Goal: Task Accomplishment & Management: Use online tool/utility

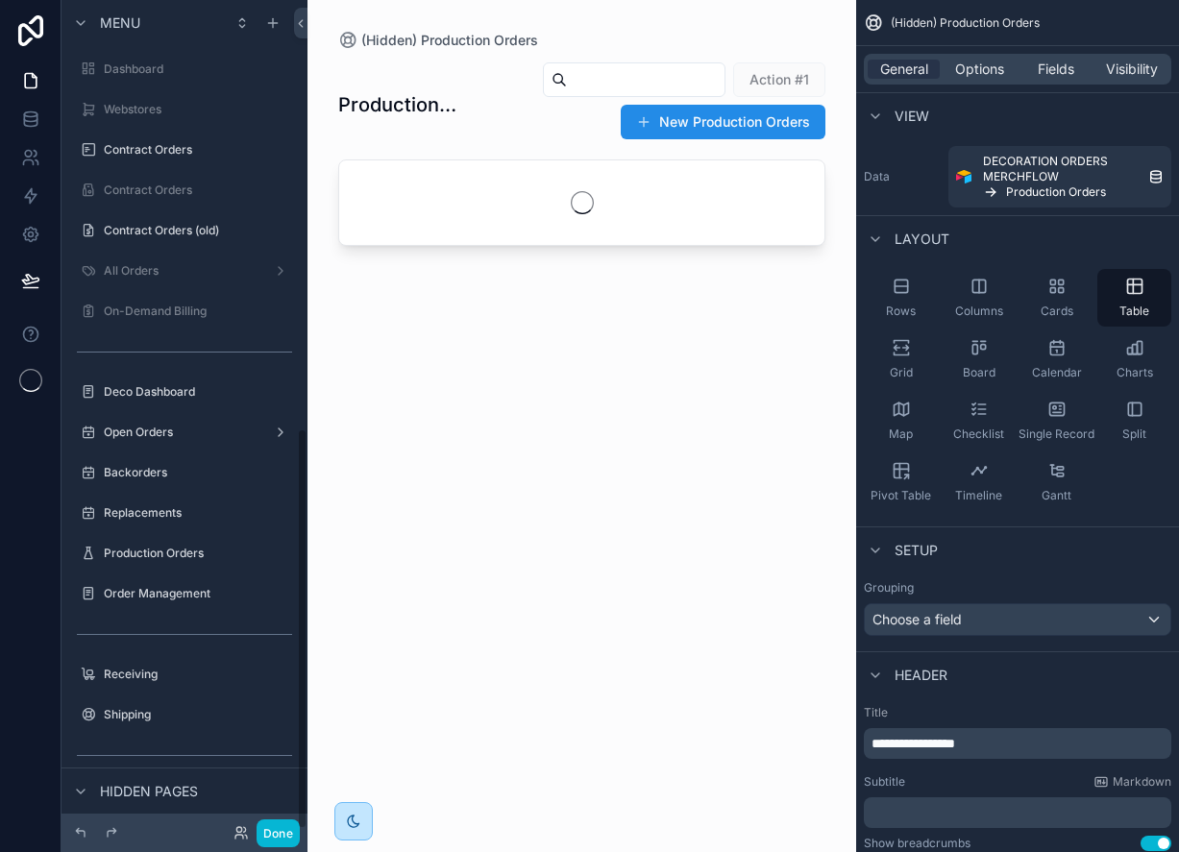
scroll to position [887, 0]
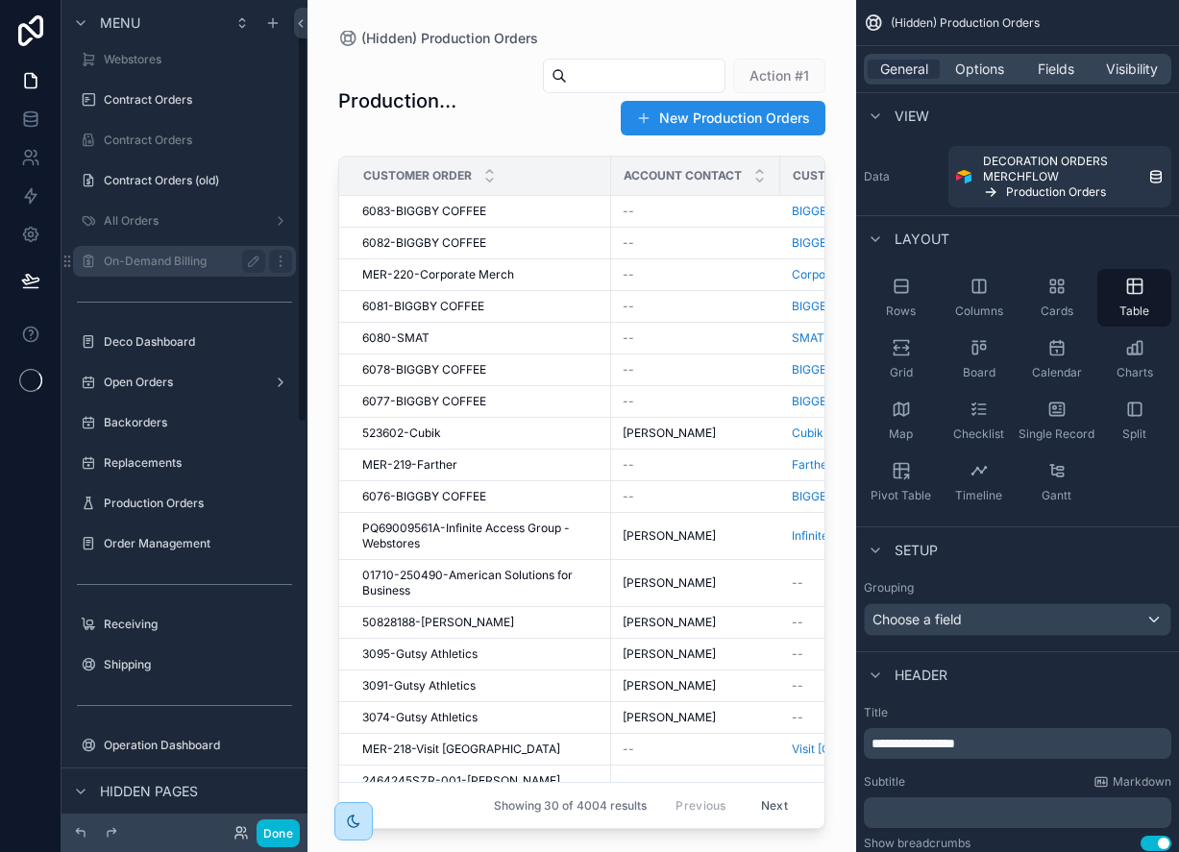
scroll to position [60, 0]
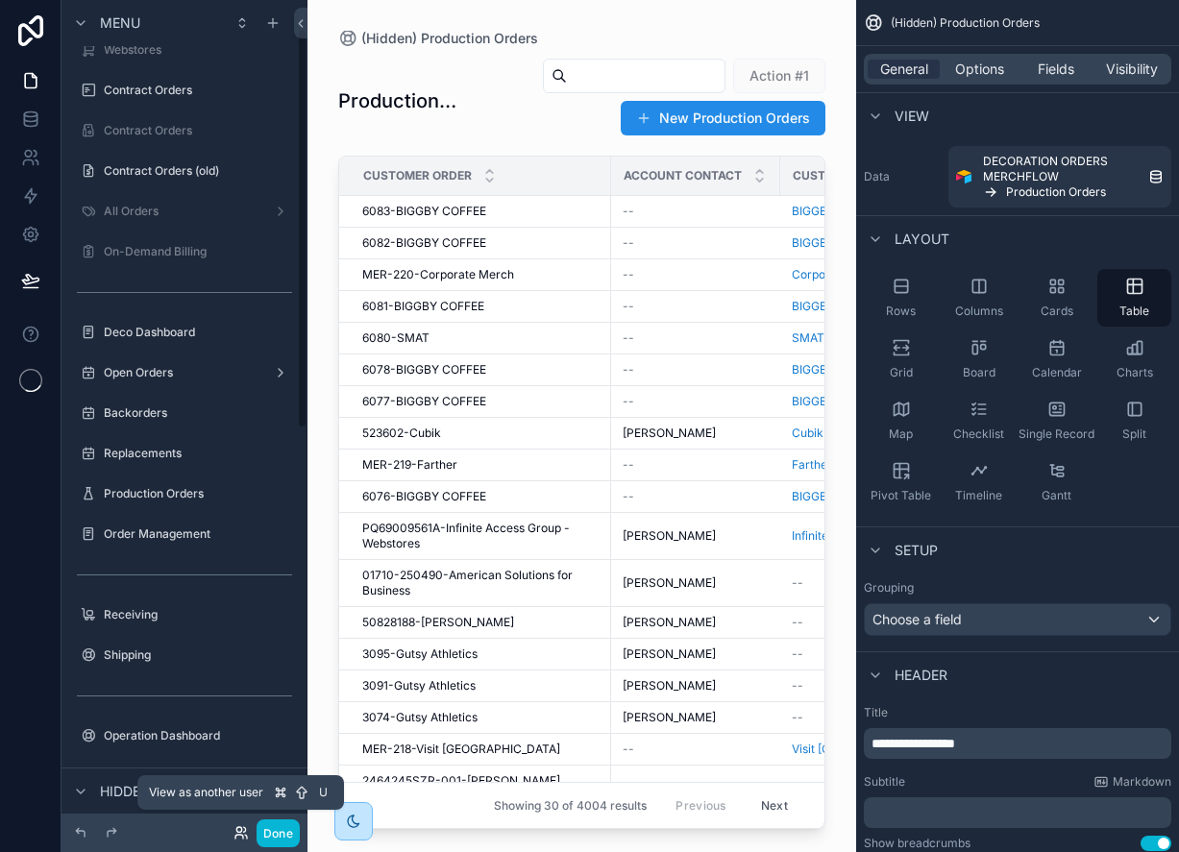
click at [246, 833] on icon at bounding box center [241, 832] width 15 height 15
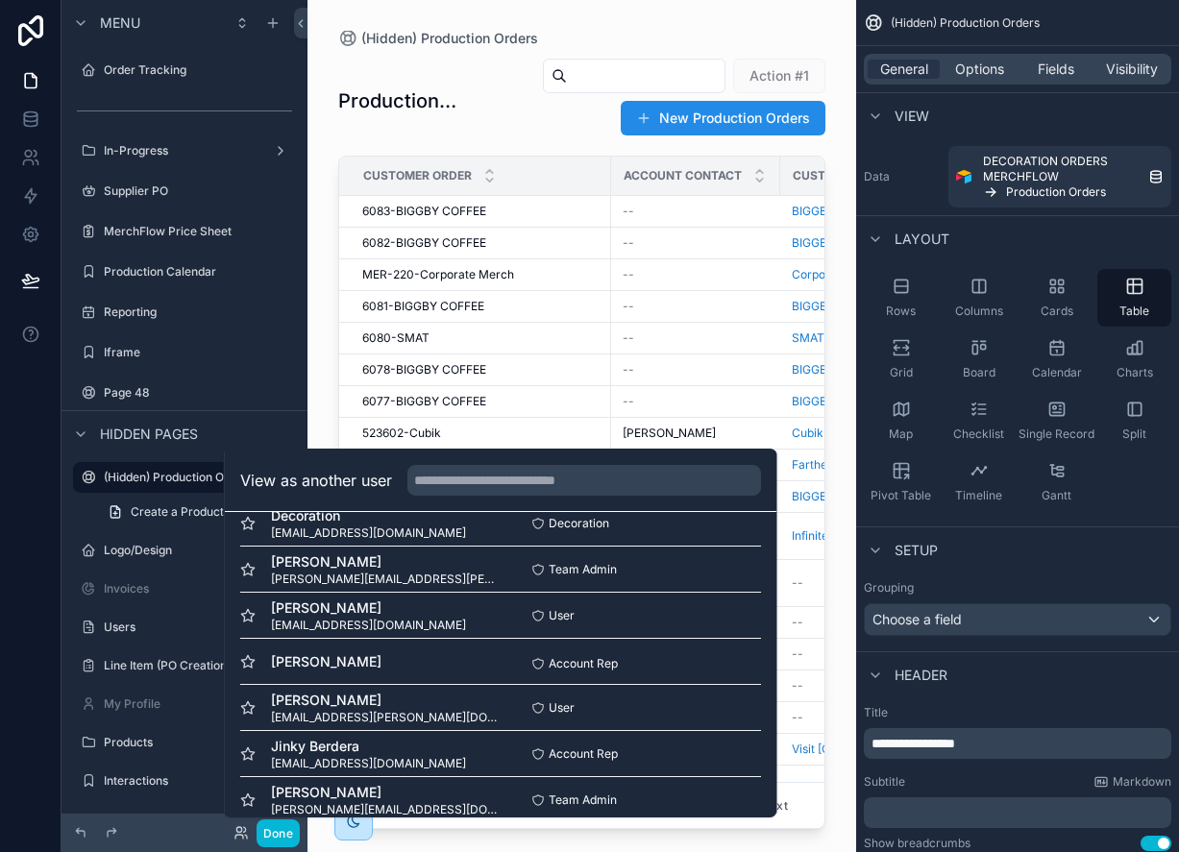
scroll to position [1571, 0]
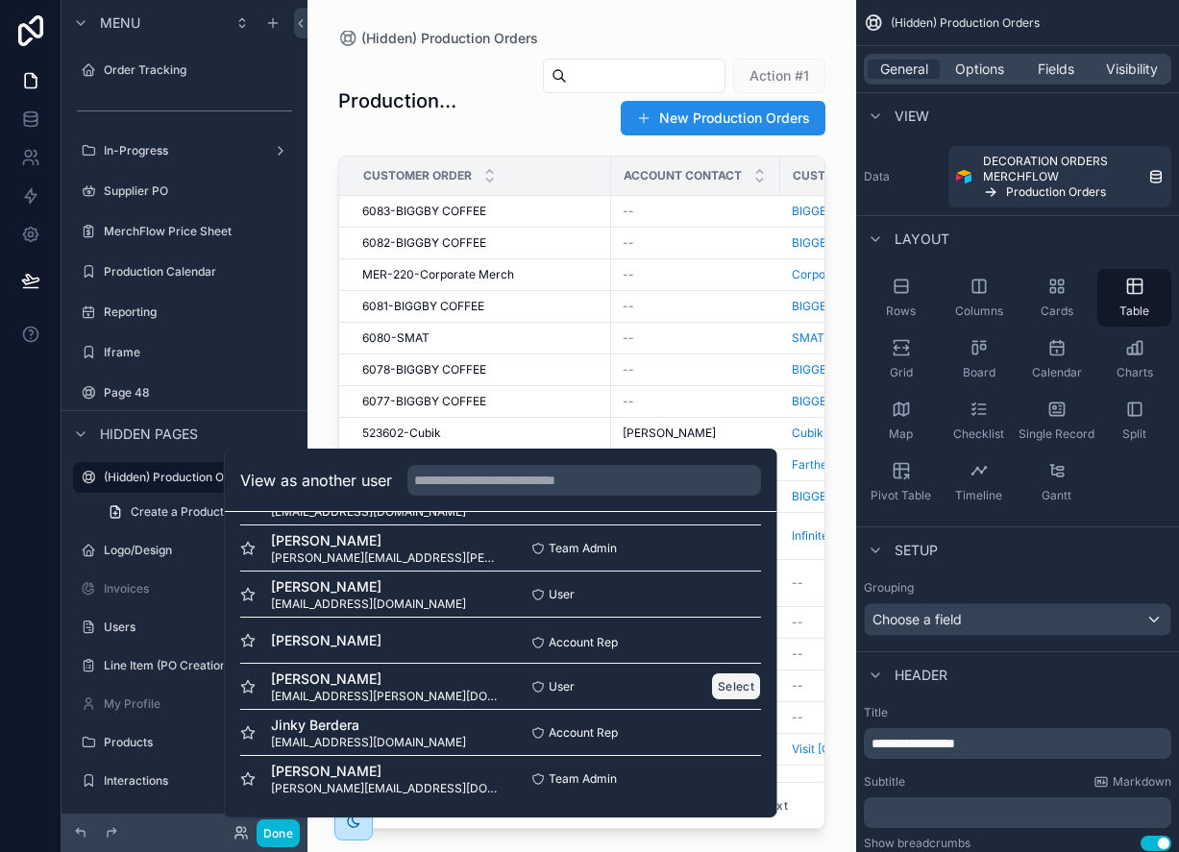
click at [731, 688] on button "Select" at bounding box center [736, 687] width 50 height 28
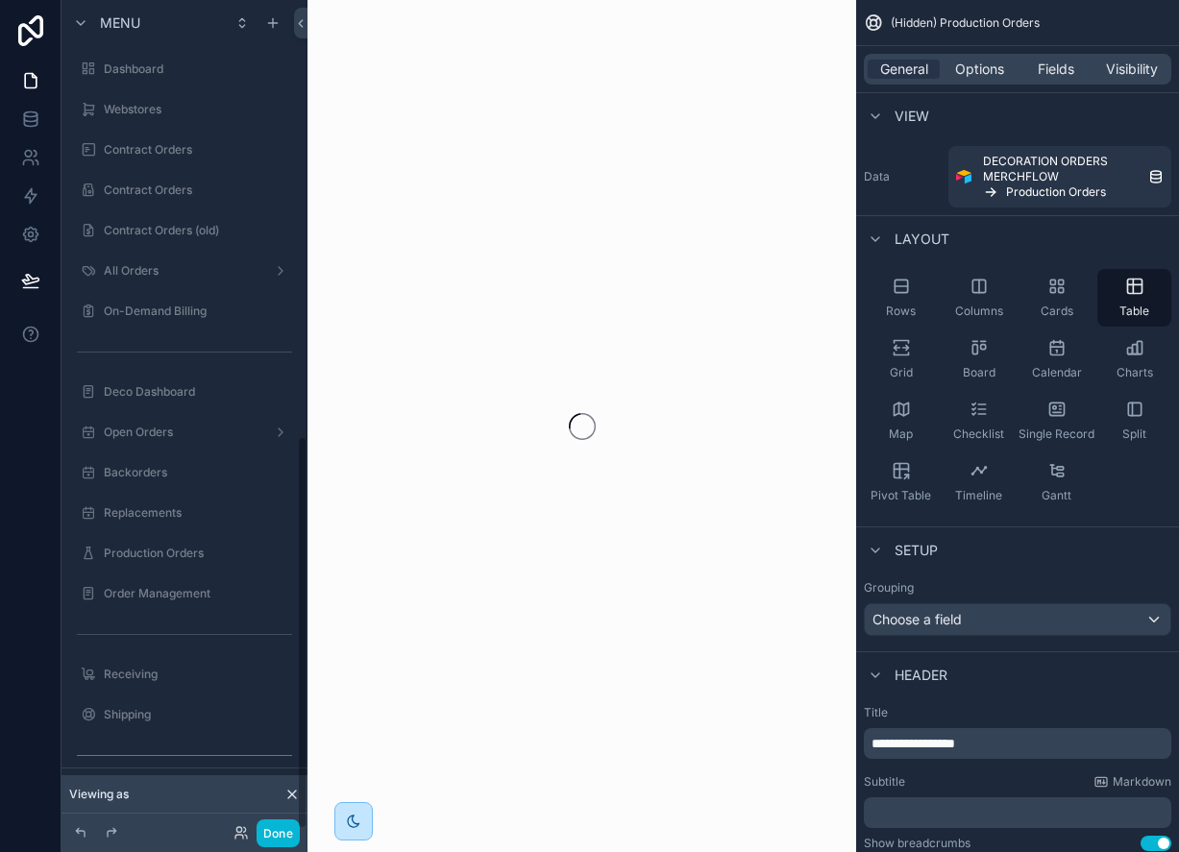
scroll to position [918, 0]
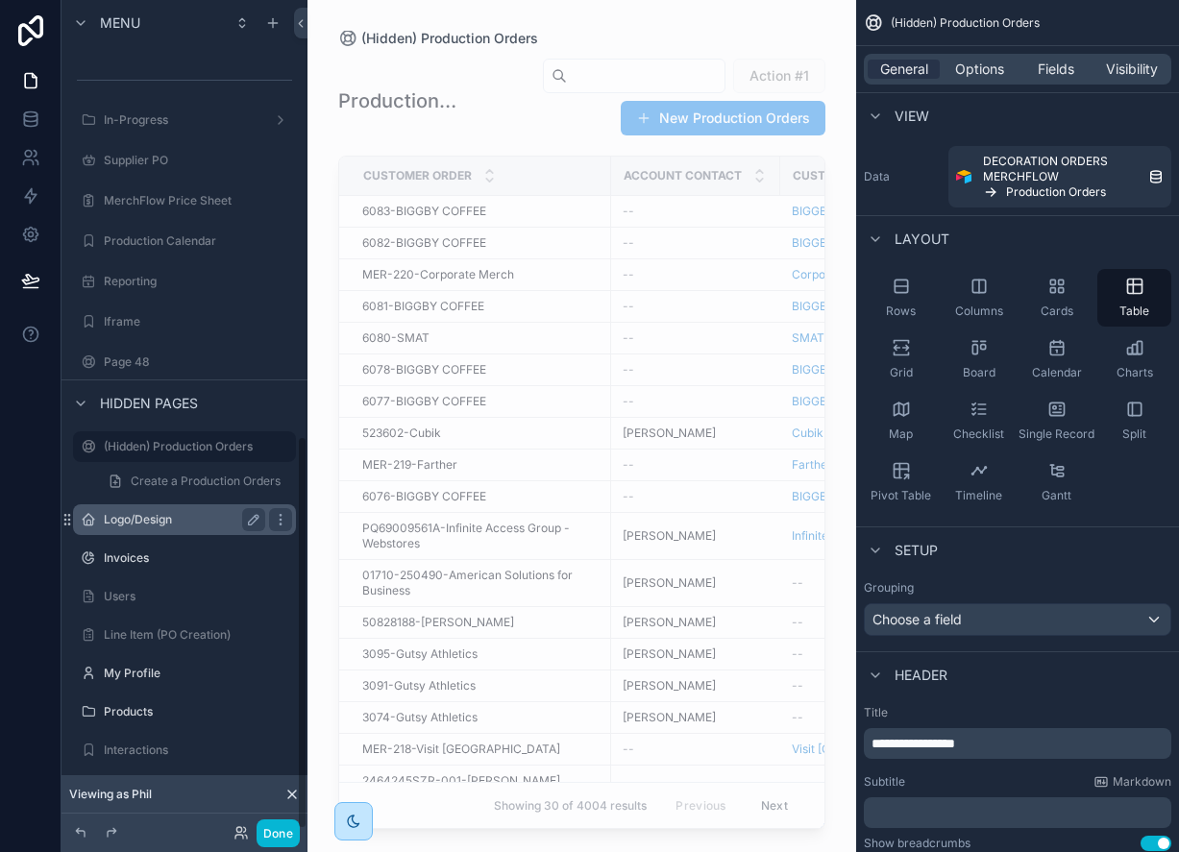
click at [139, 517] on label "Logo/Design" at bounding box center [181, 519] width 154 height 15
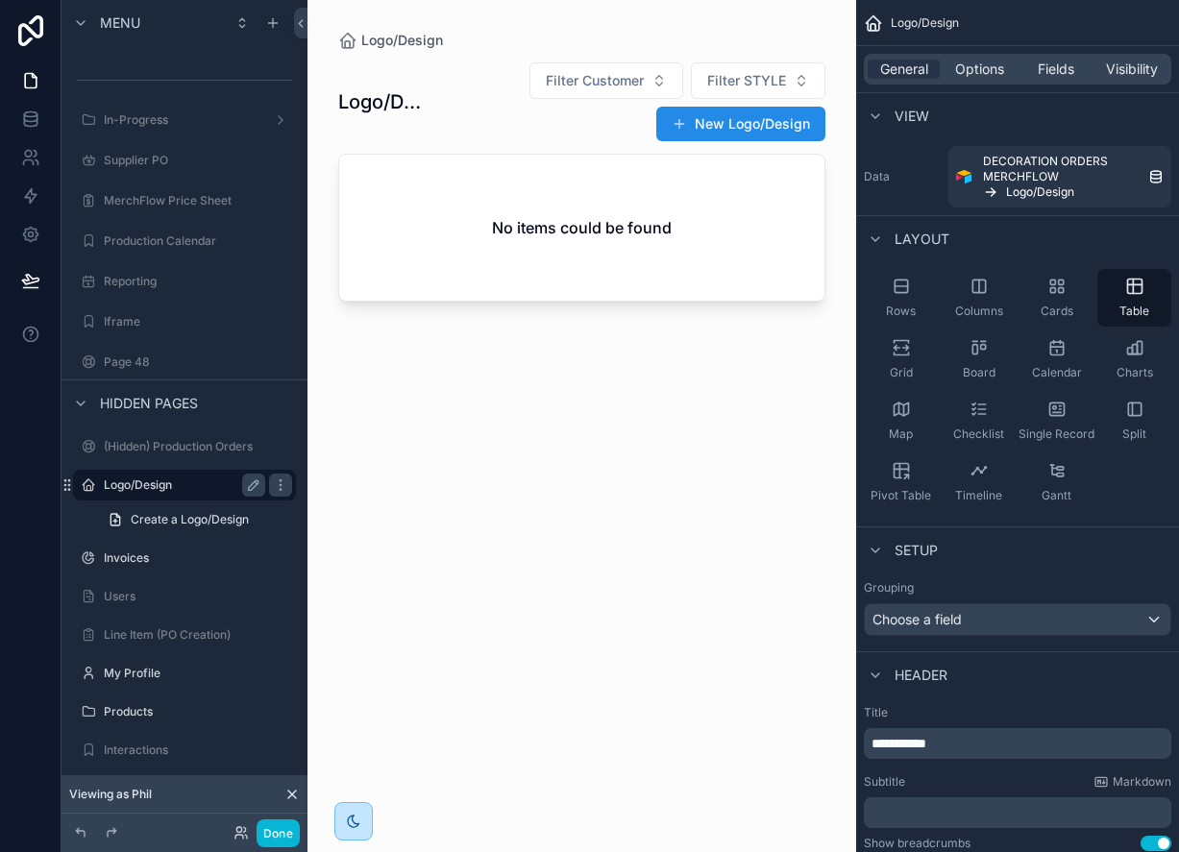
click at [143, 489] on label "Logo/Design" at bounding box center [181, 485] width 154 height 15
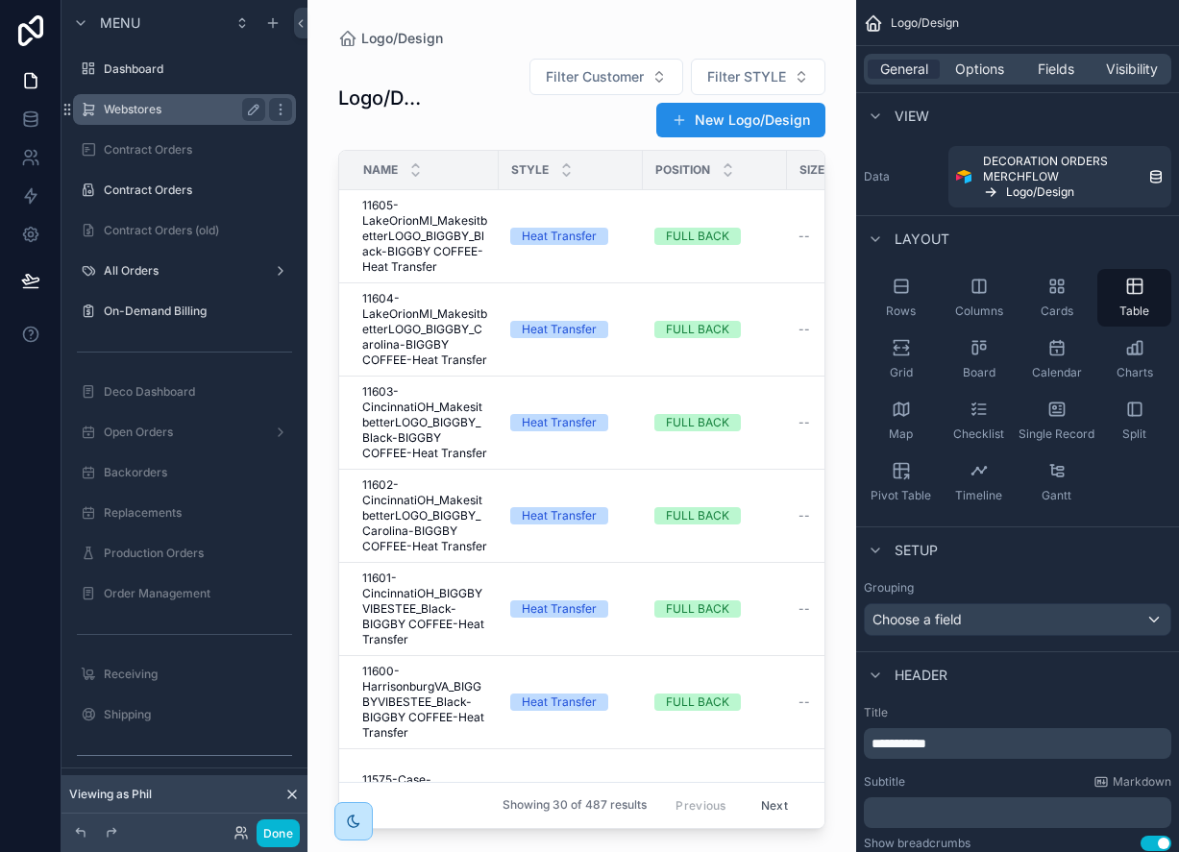
click at [122, 108] on label "Webstores" at bounding box center [181, 109] width 154 height 15
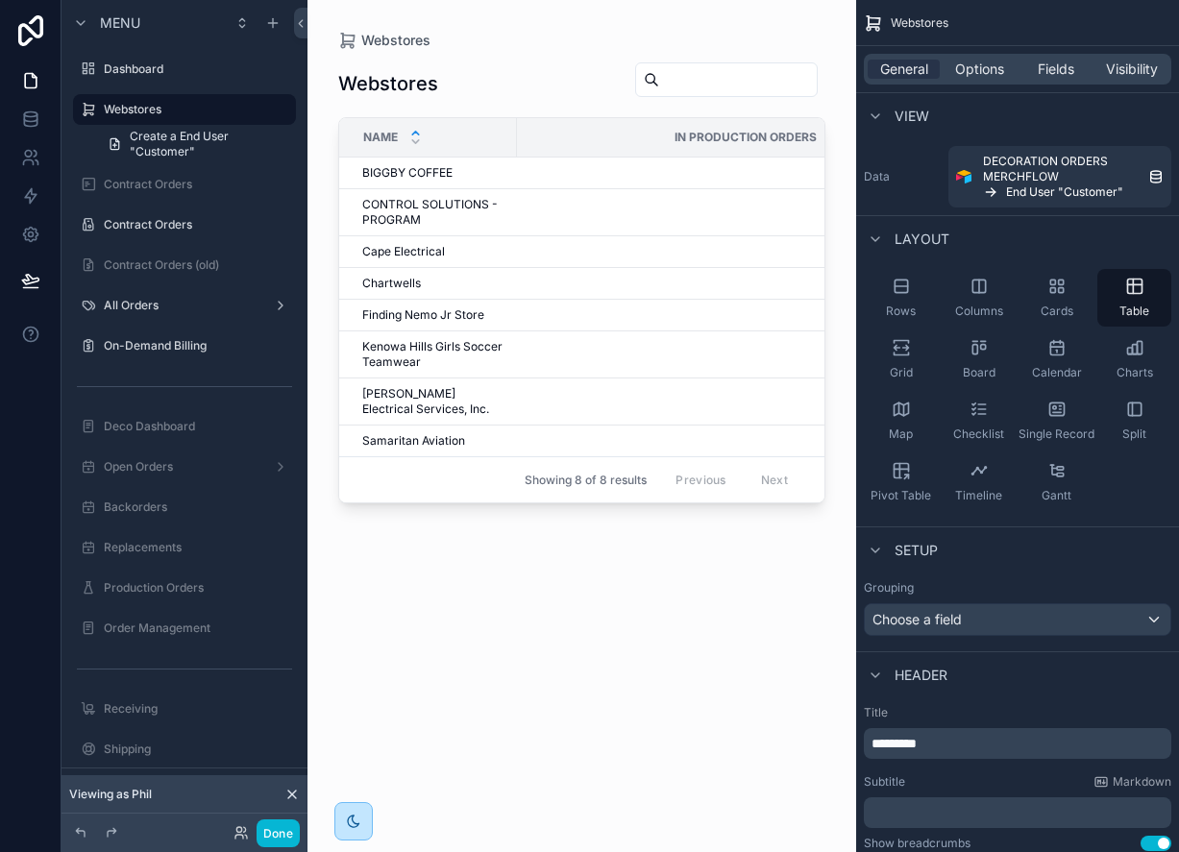
click at [395, 171] on div "scrollable content" at bounding box center [581, 414] width 549 height 829
click at [400, 171] on span "BIGGBY COFFEE" at bounding box center [407, 172] width 90 height 15
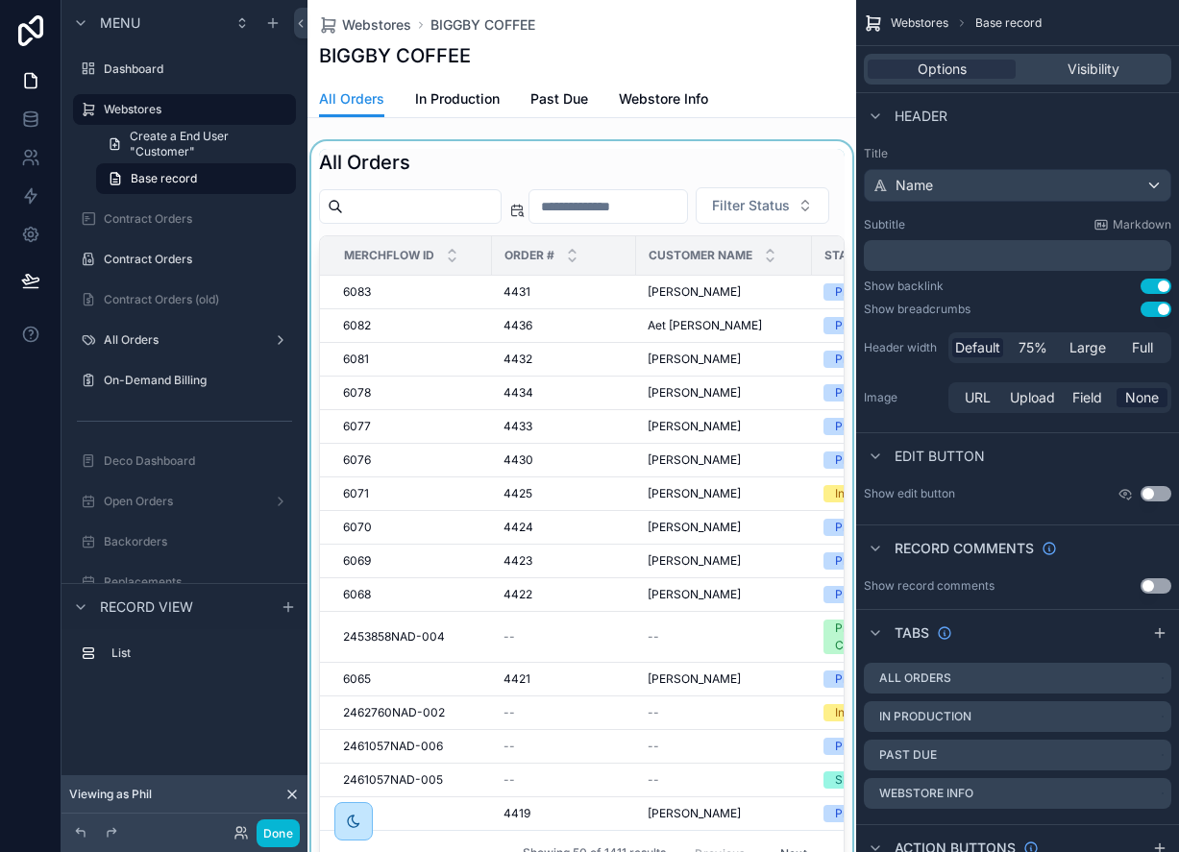
click at [360, 331] on div "scrollable content" at bounding box center [581, 512] width 549 height 743
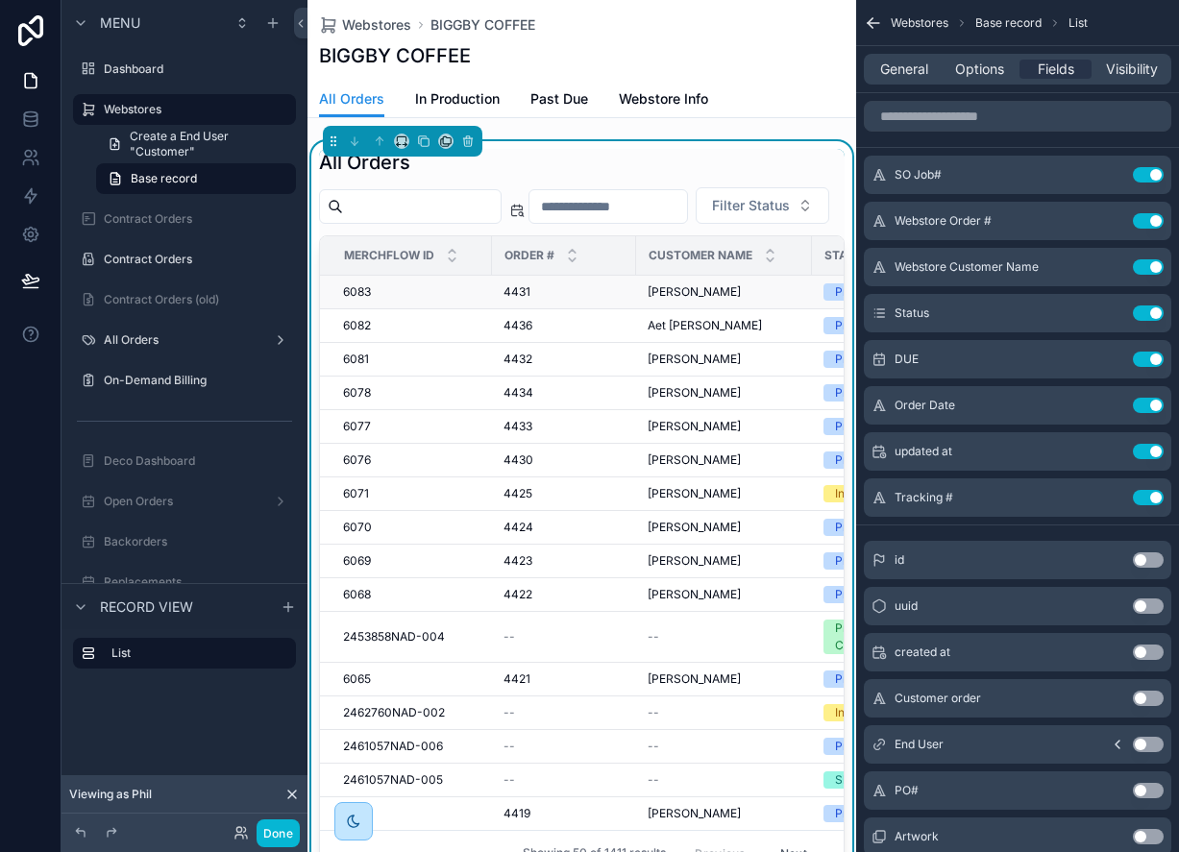
click at [359, 300] on span "6083" at bounding box center [357, 291] width 28 height 15
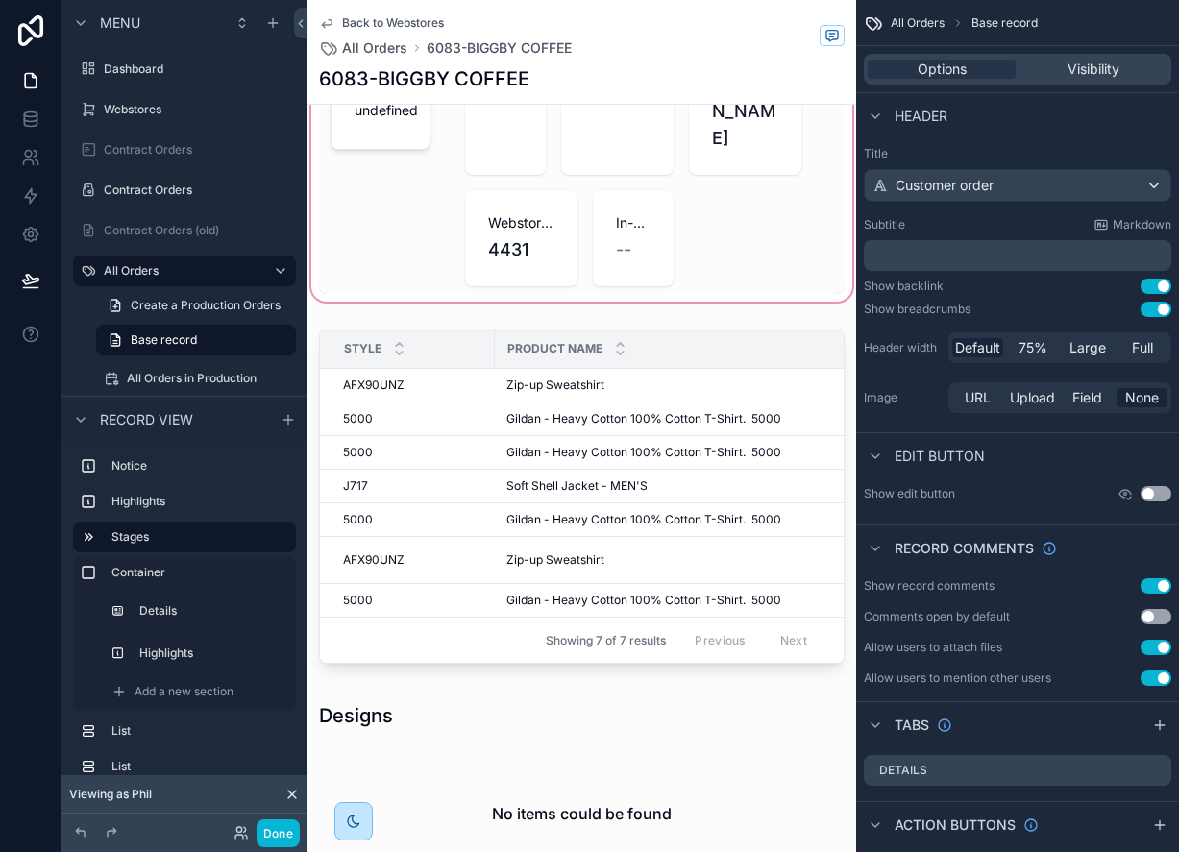
scroll to position [517, 0]
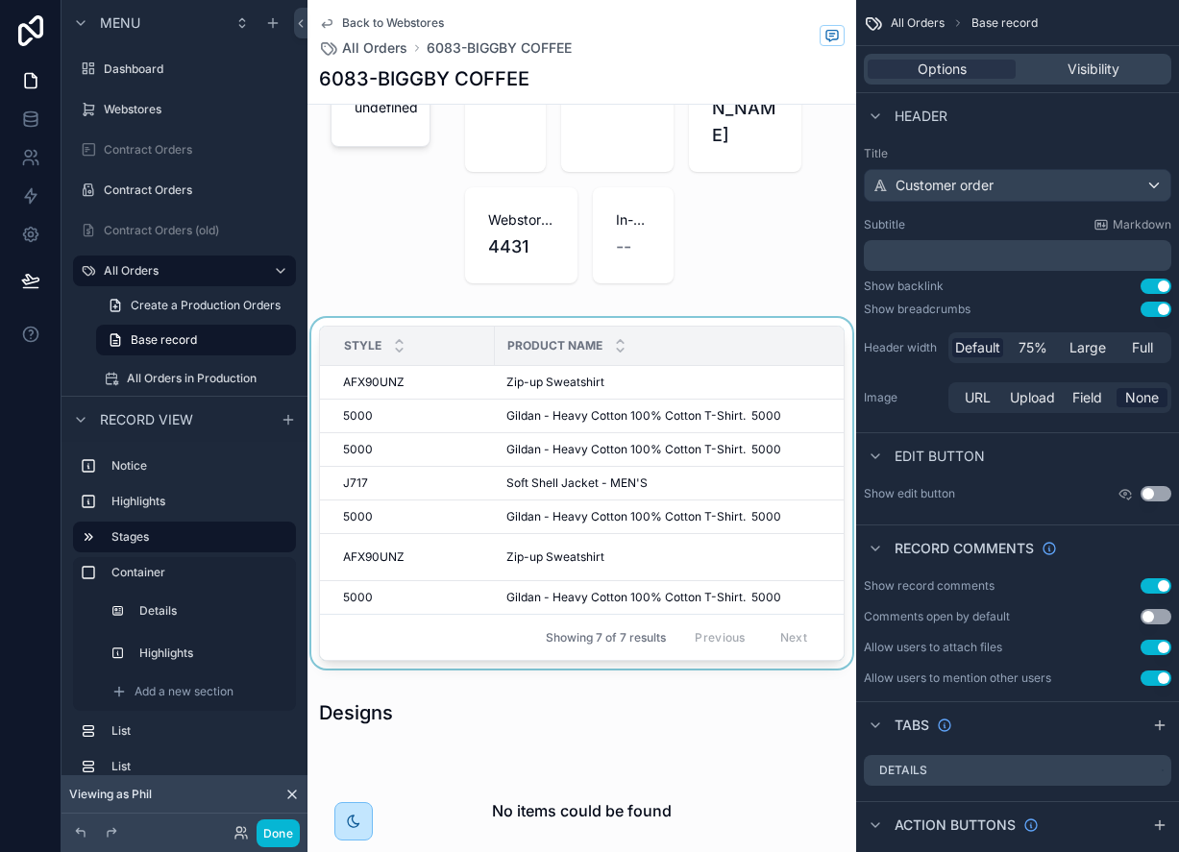
click at [558, 366] on div "scrollable content" at bounding box center [581, 497] width 549 height 358
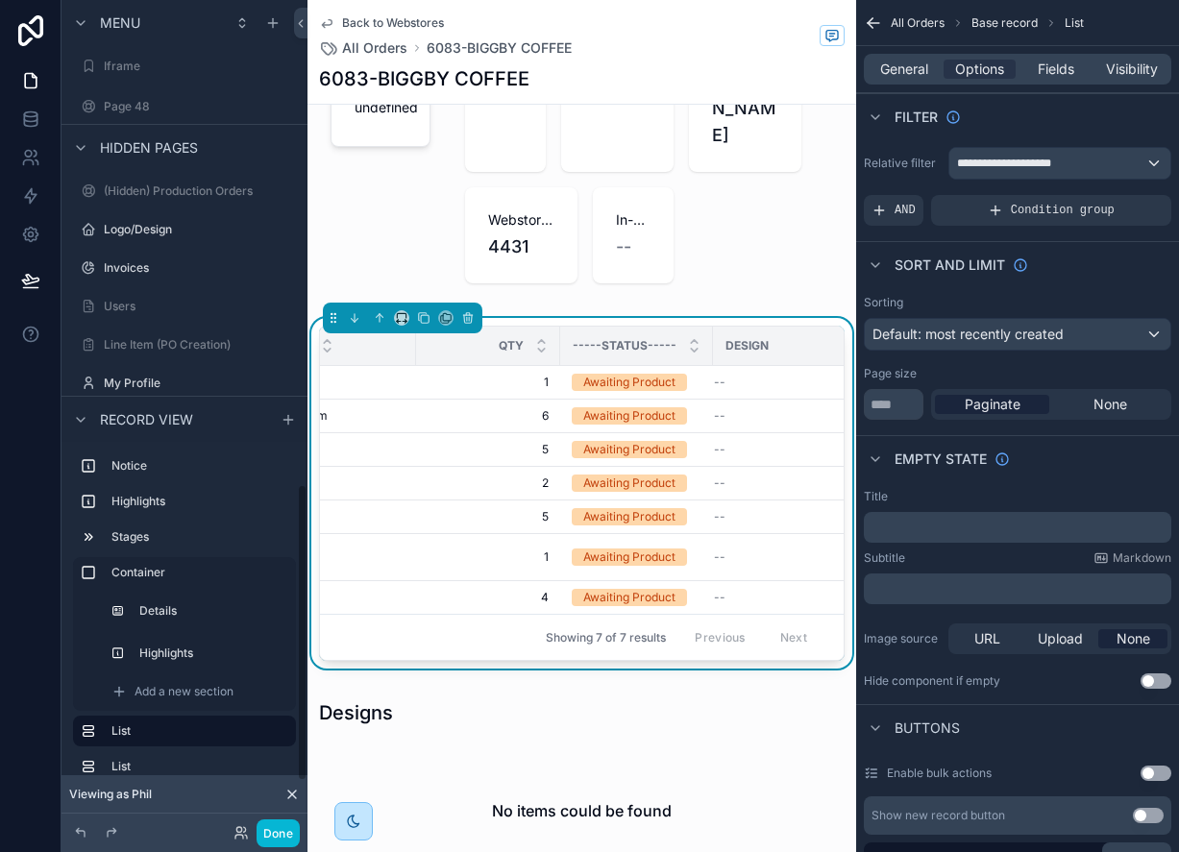
scroll to position [1366, 0]
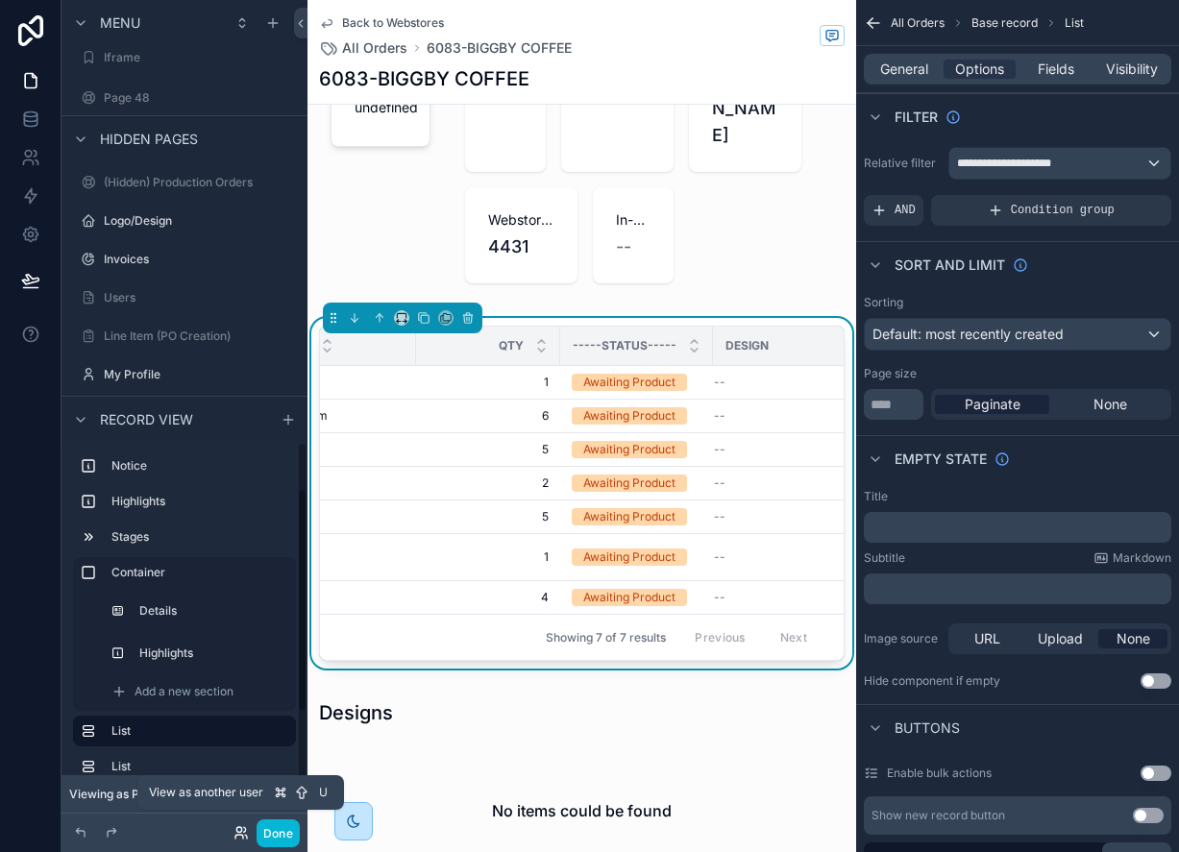
click at [243, 832] on icon at bounding box center [244, 829] width 2 height 5
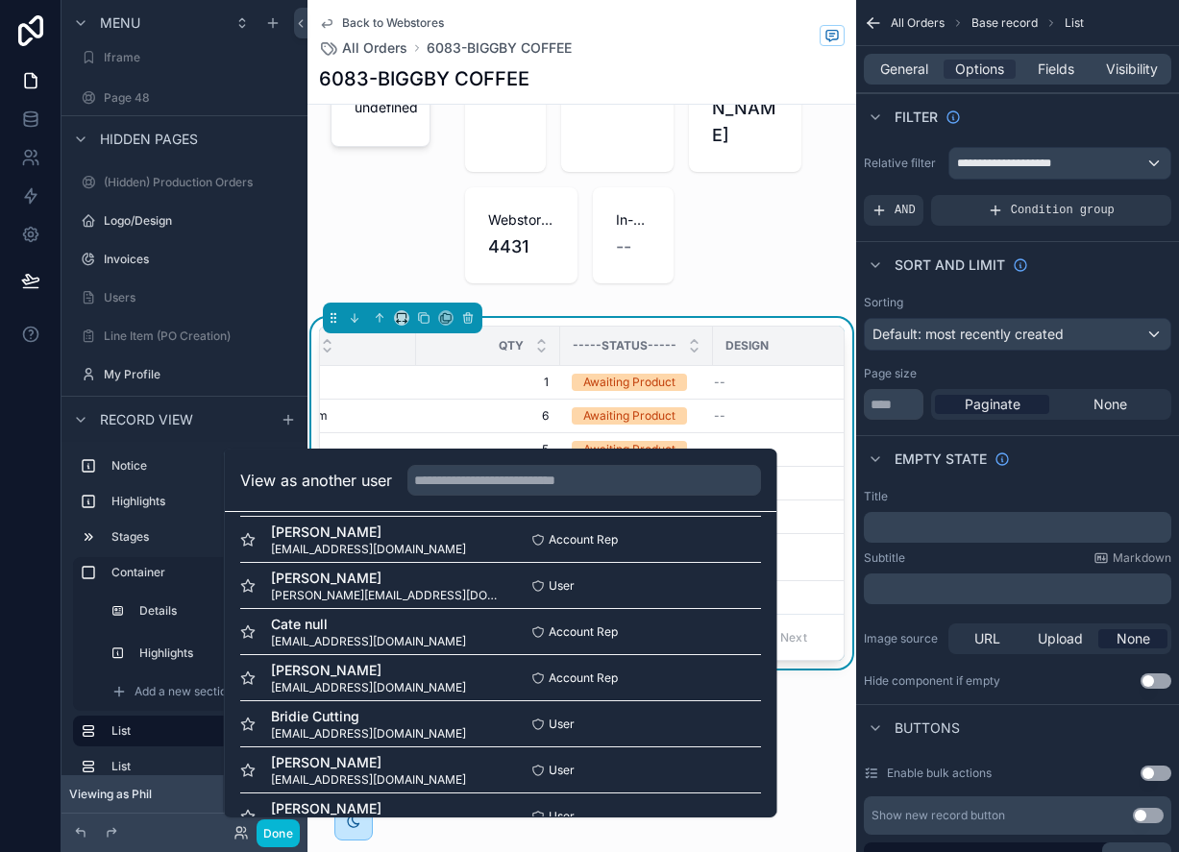
scroll to position [890, 0]
click at [748, 589] on button "Select" at bounding box center [736, 584] width 50 height 28
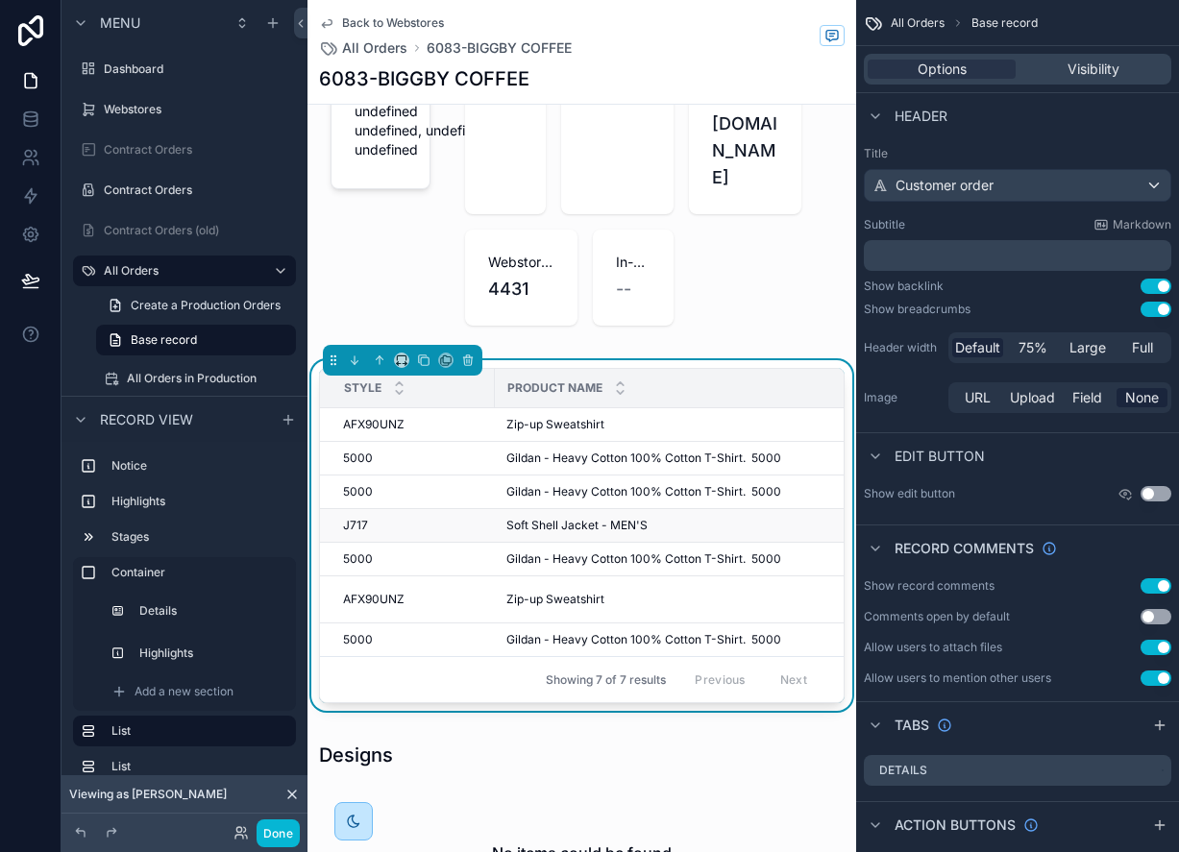
scroll to position [476, 0]
click at [132, 270] on label "All Orders" at bounding box center [181, 270] width 154 height 15
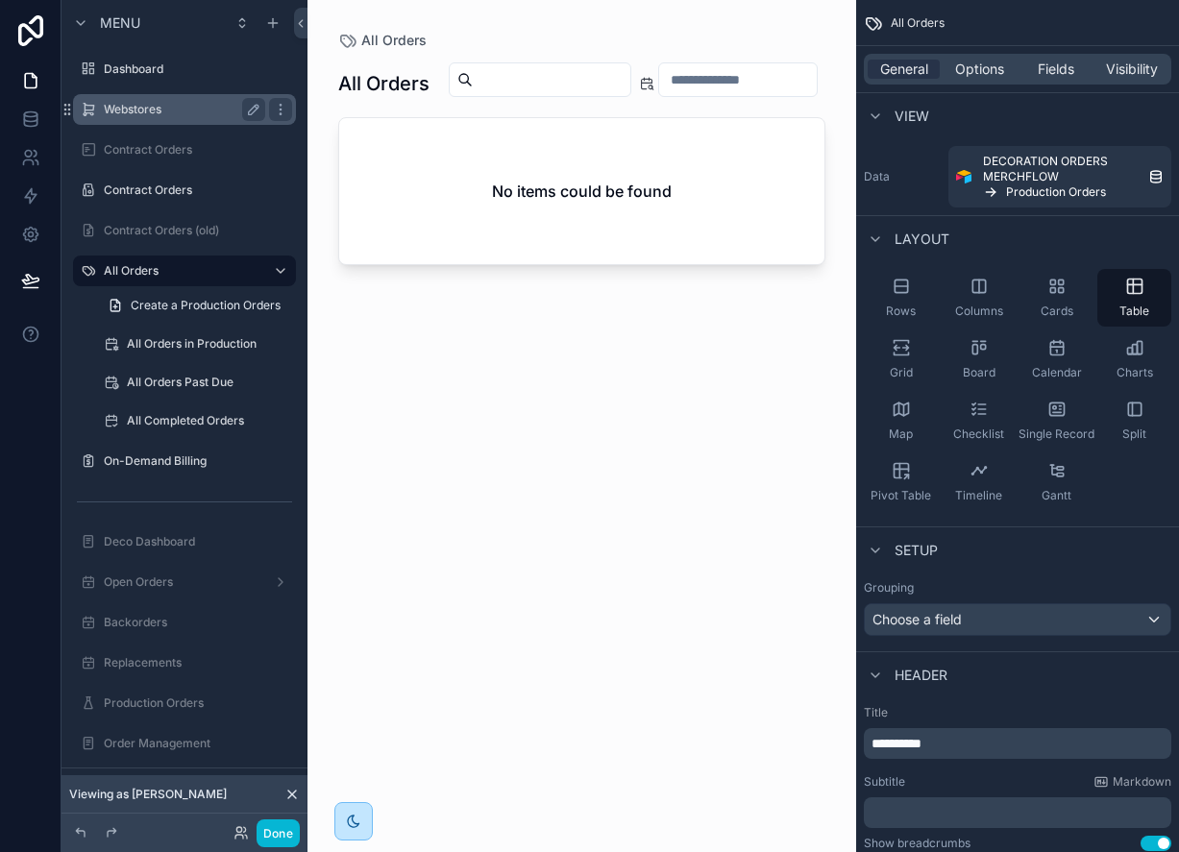
click at [132, 115] on label "Webstores" at bounding box center [181, 109] width 154 height 15
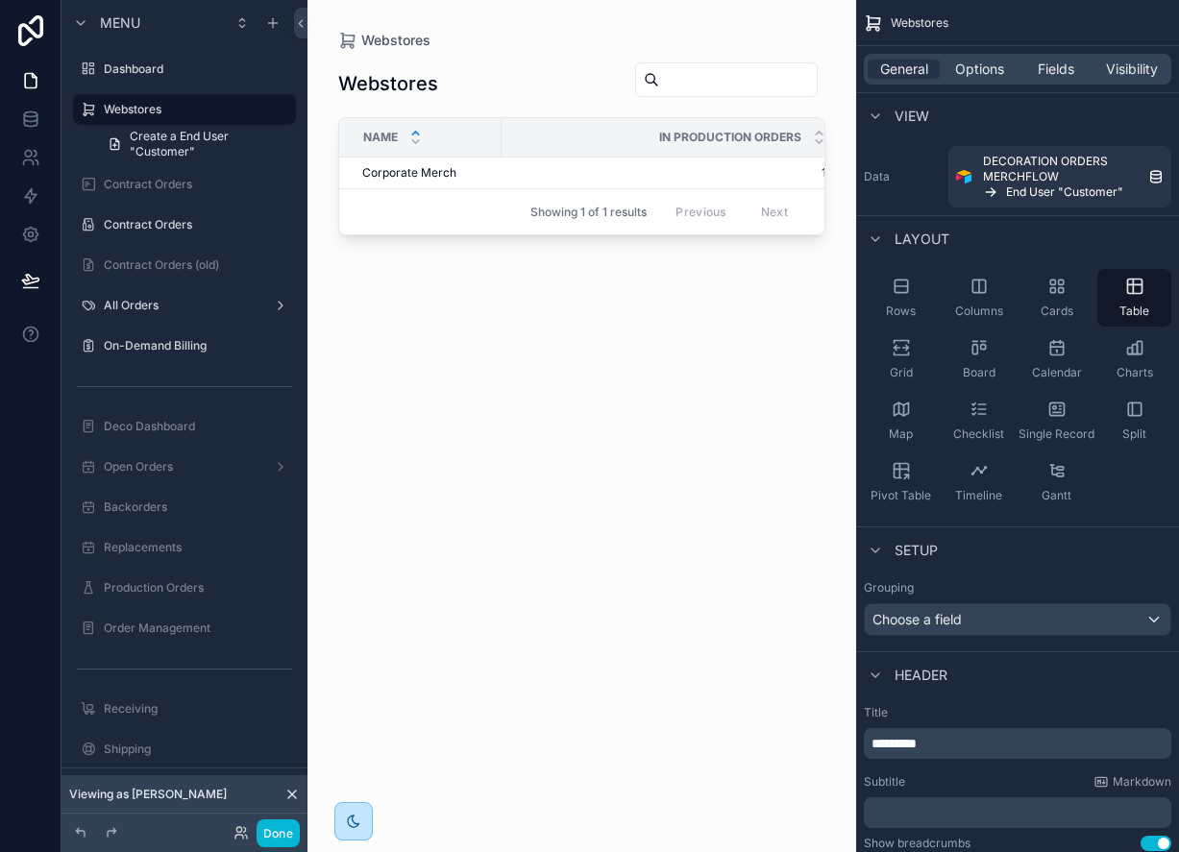
click at [386, 175] on div "scrollable content" at bounding box center [581, 414] width 549 height 829
click at [386, 175] on span "Corporate Merch" at bounding box center [409, 172] width 94 height 15
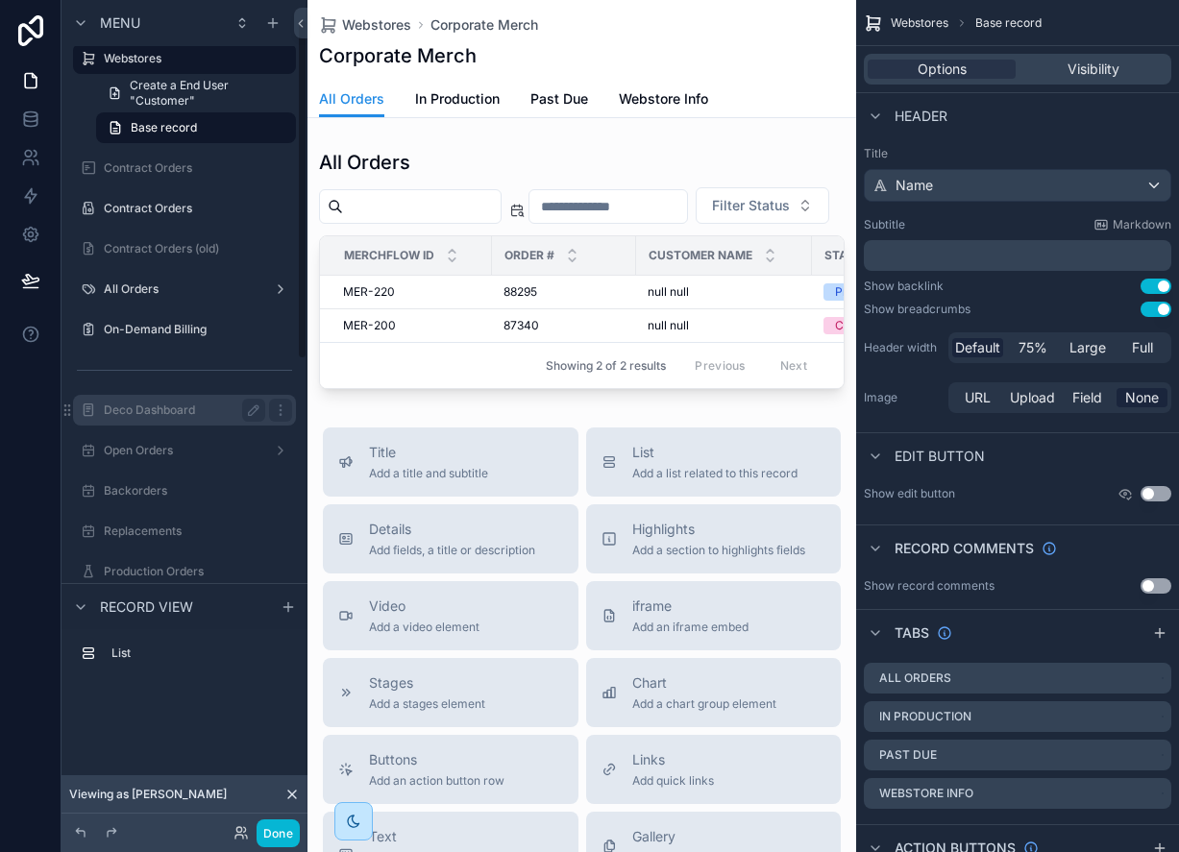
scroll to position [54, 0]
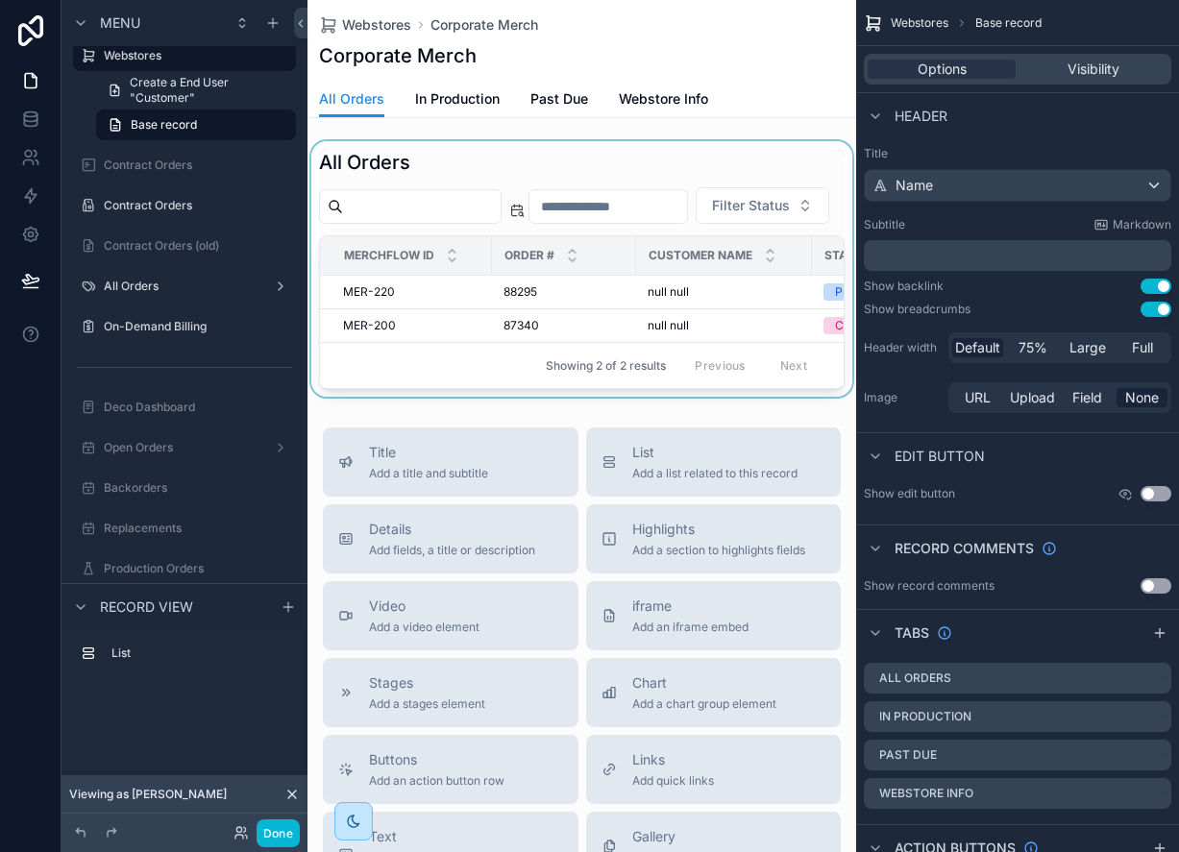
click at [738, 334] on div "scrollable content" at bounding box center [581, 269] width 549 height 256
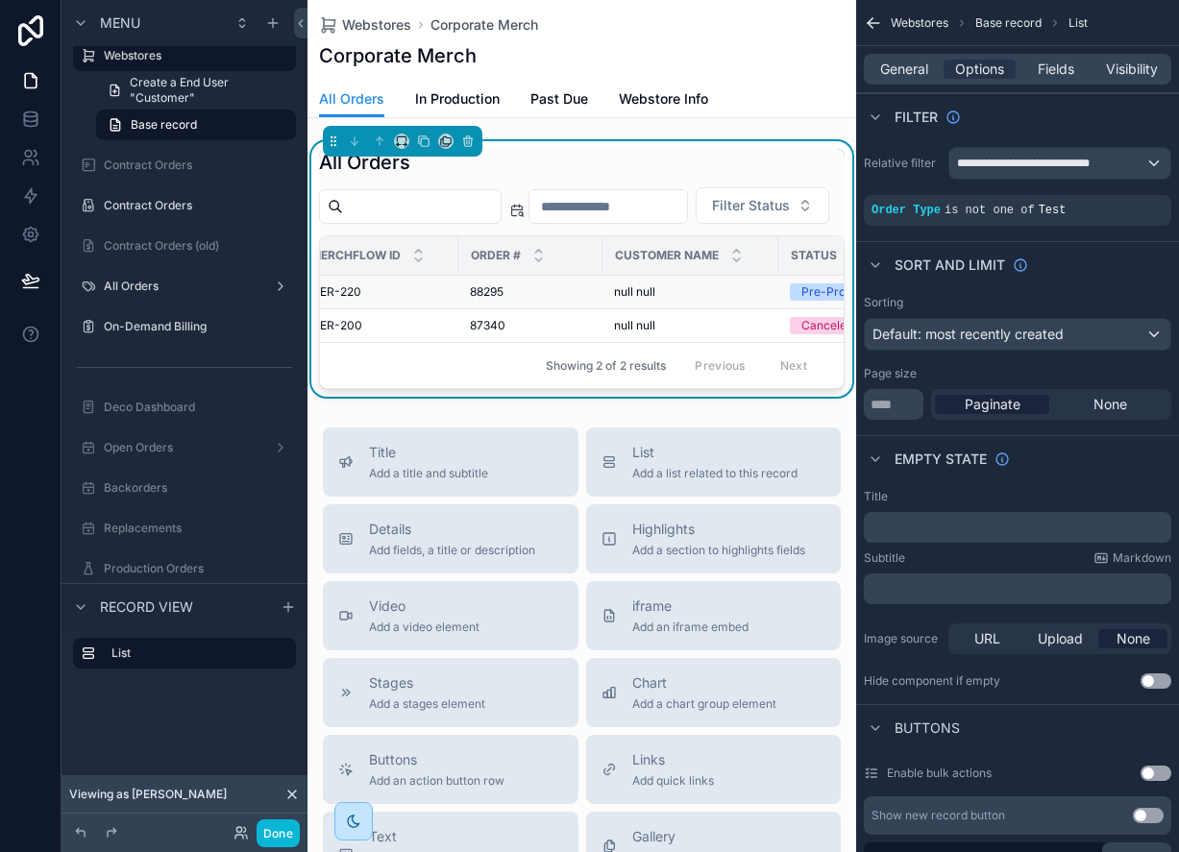
scroll to position [0, 0]
click at [387, 300] on span "MER-220" at bounding box center [369, 291] width 52 height 15
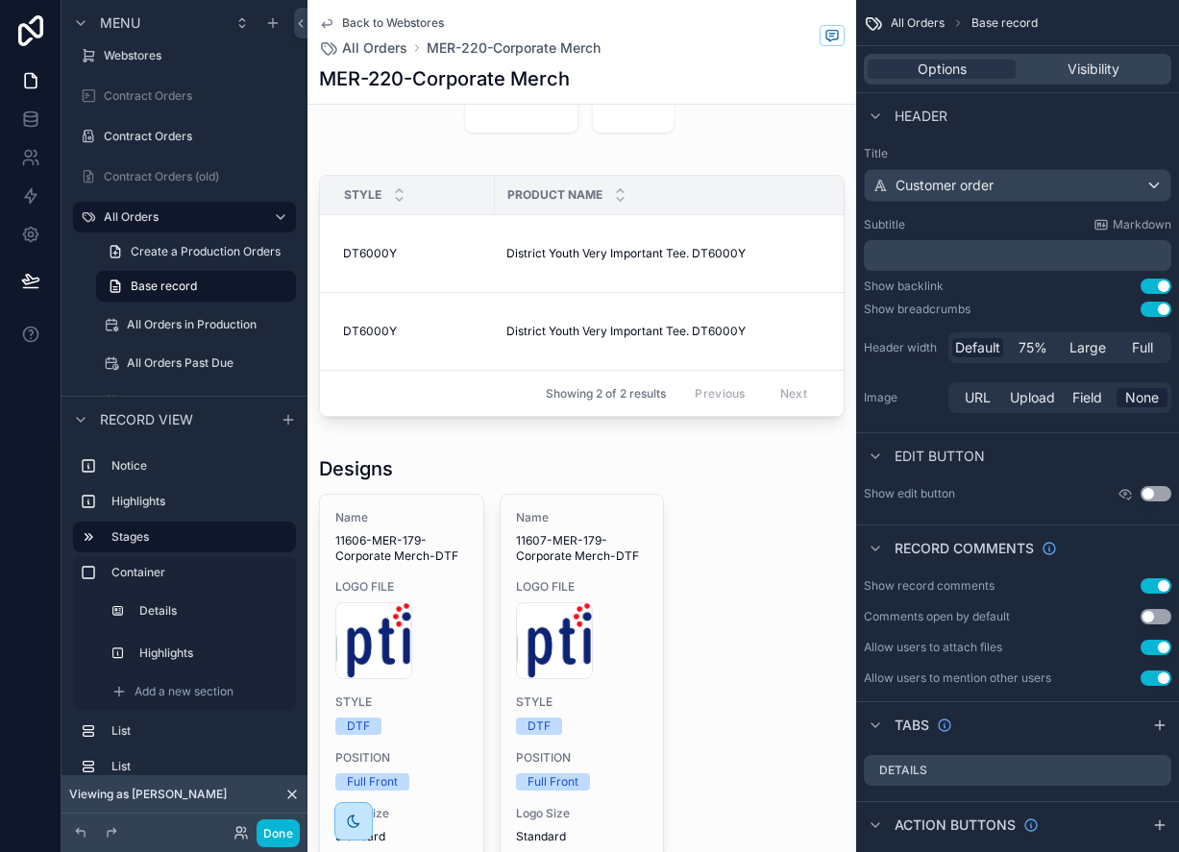
scroll to position [547, 0]
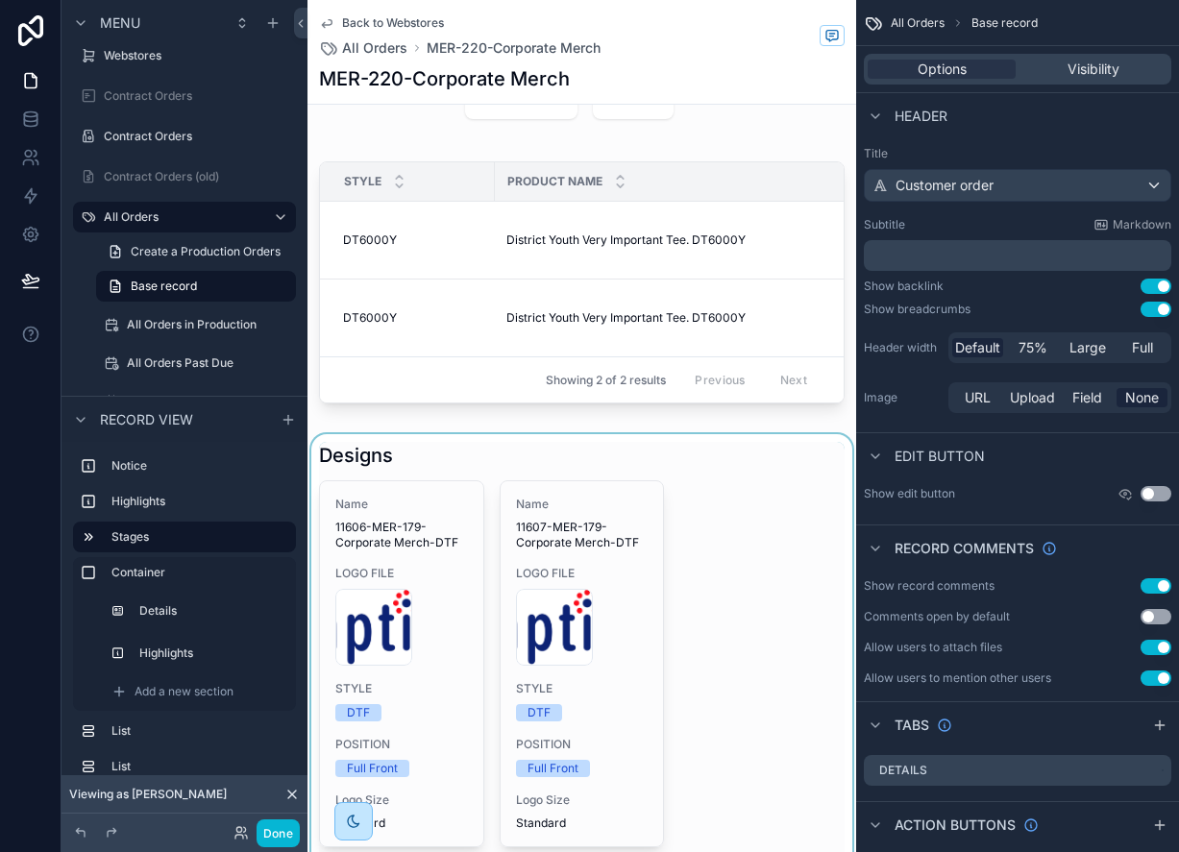
click at [417, 510] on div "scrollable content" at bounding box center [581, 674] width 549 height 481
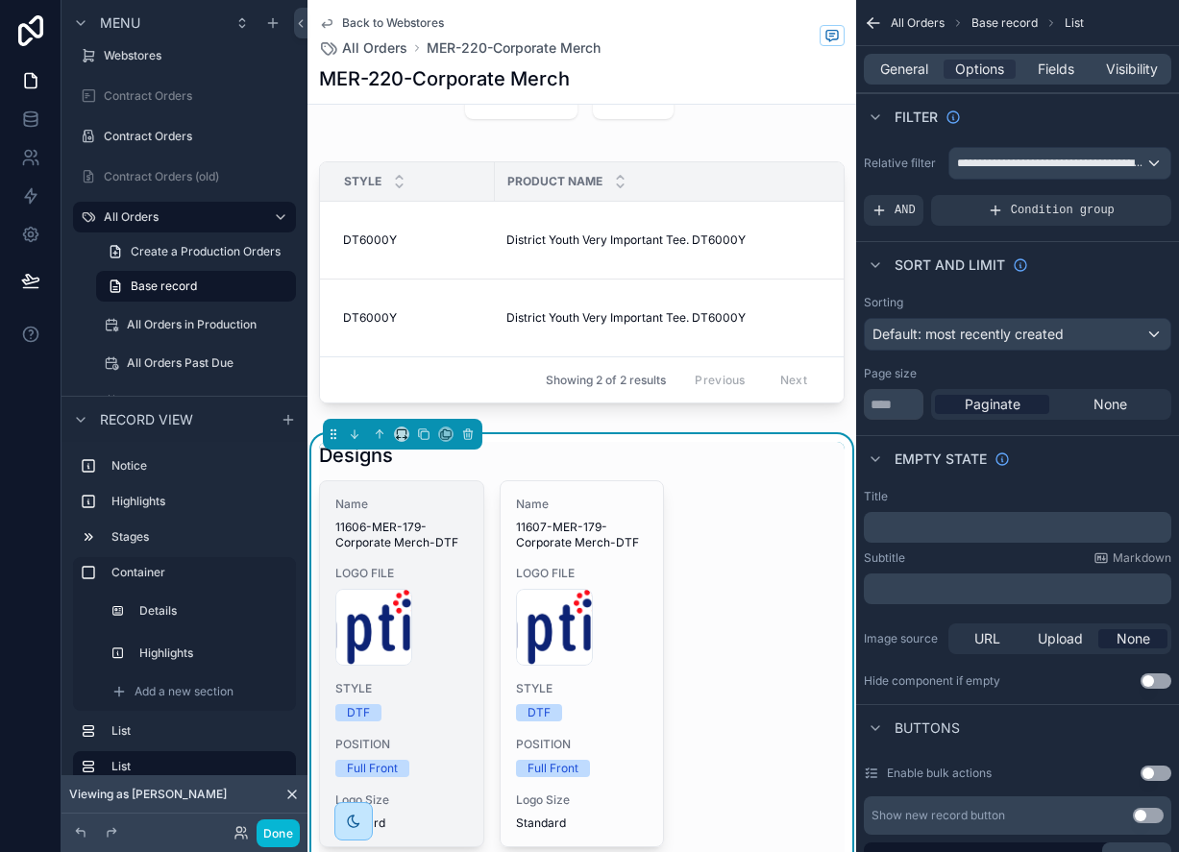
click at [417, 508] on span "Name" at bounding box center [401, 504] width 133 height 15
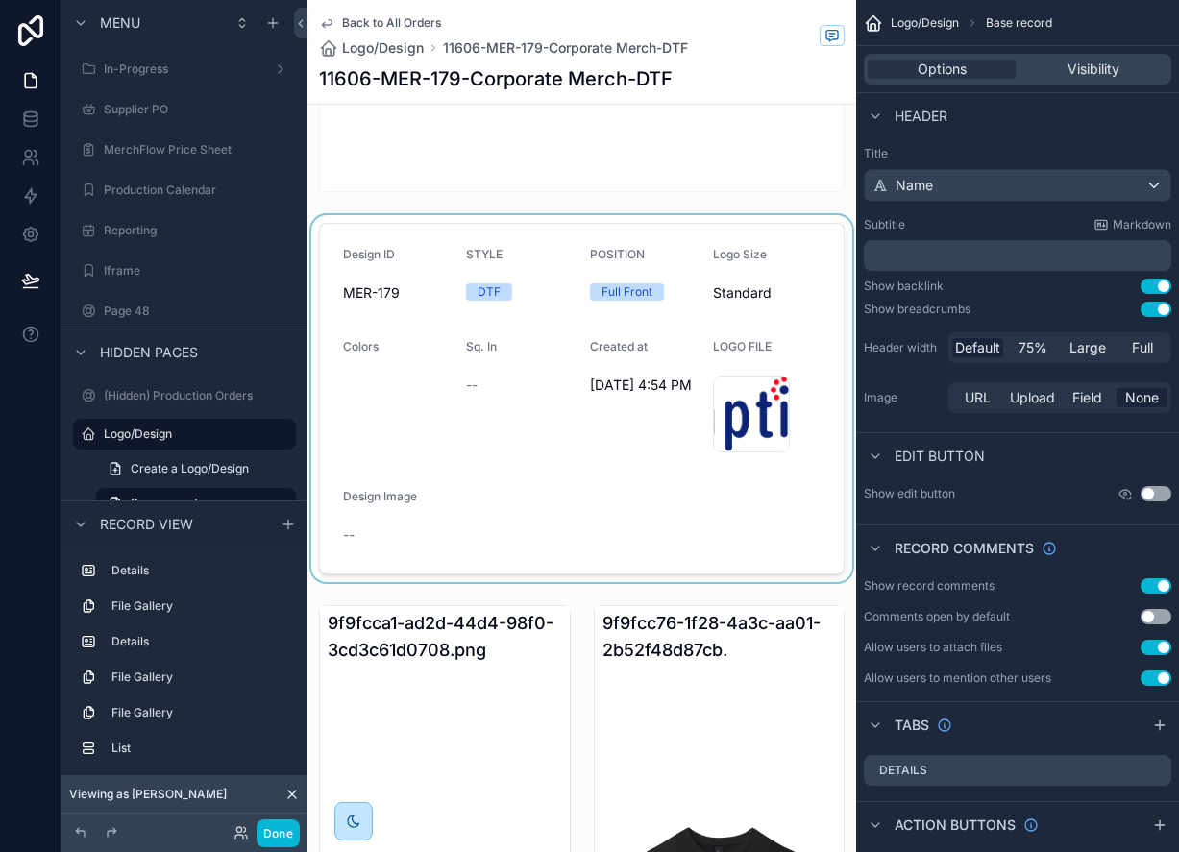
scroll to position [1256, 0]
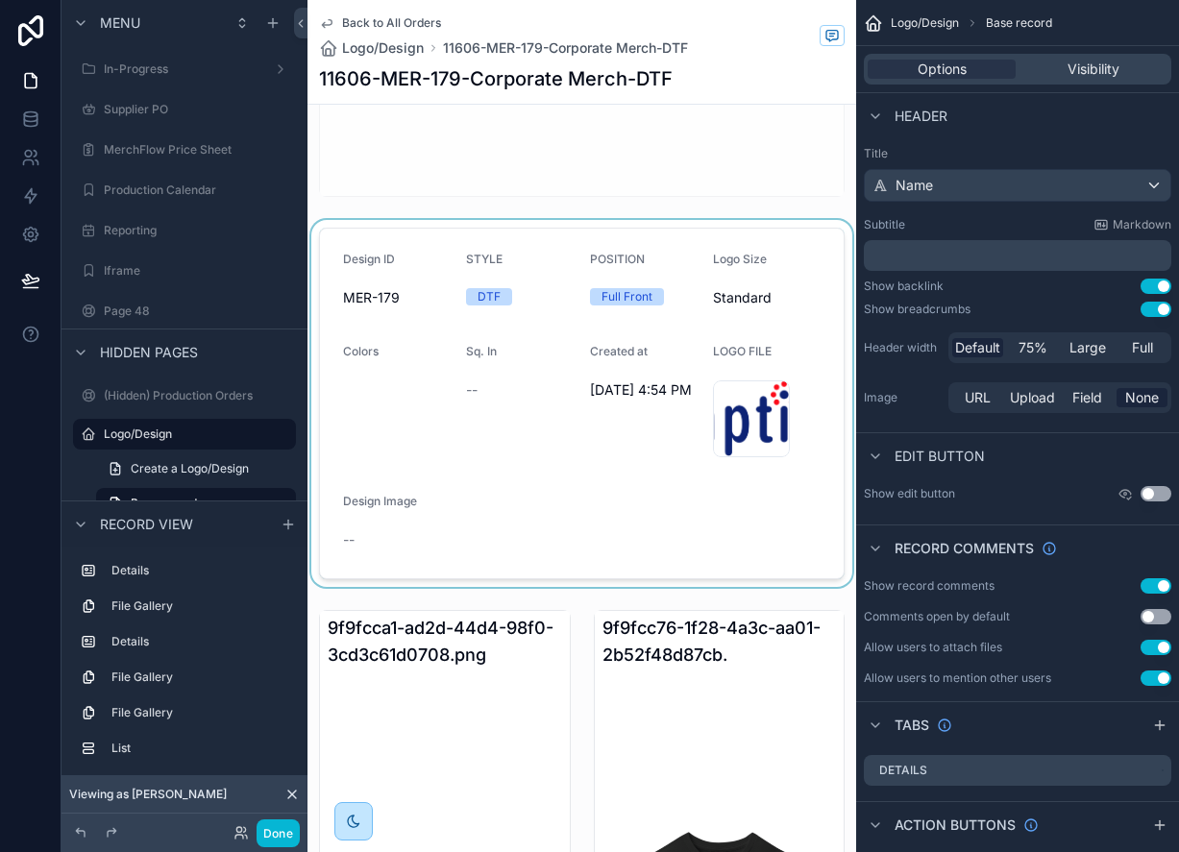
click at [739, 294] on div "scrollable content" at bounding box center [581, 403] width 549 height 367
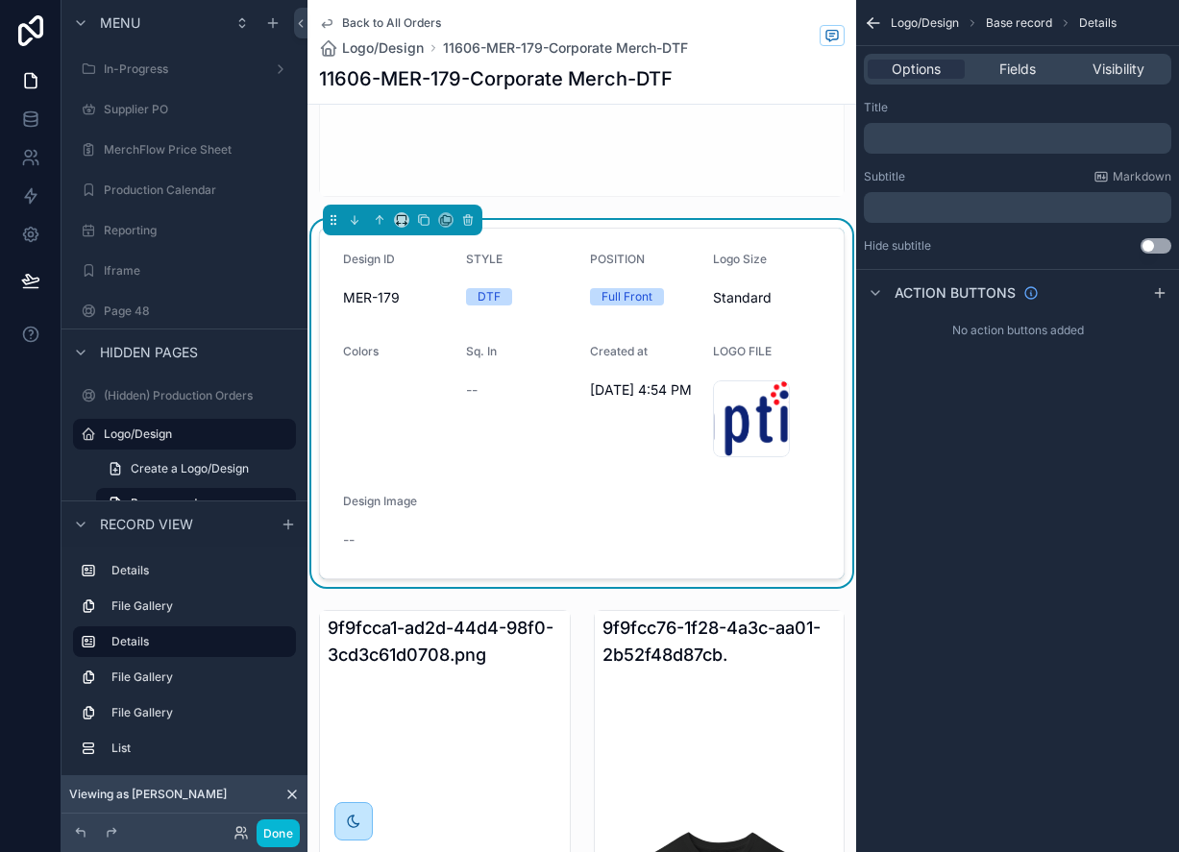
click at [745, 301] on span "Standard" at bounding box center [767, 297] width 108 height 19
click at [741, 258] on span "Logo Size" at bounding box center [740, 259] width 54 height 14
click at [1015, 71] on span "Fields" at bounding box center [1017, 69] width 37 height 19
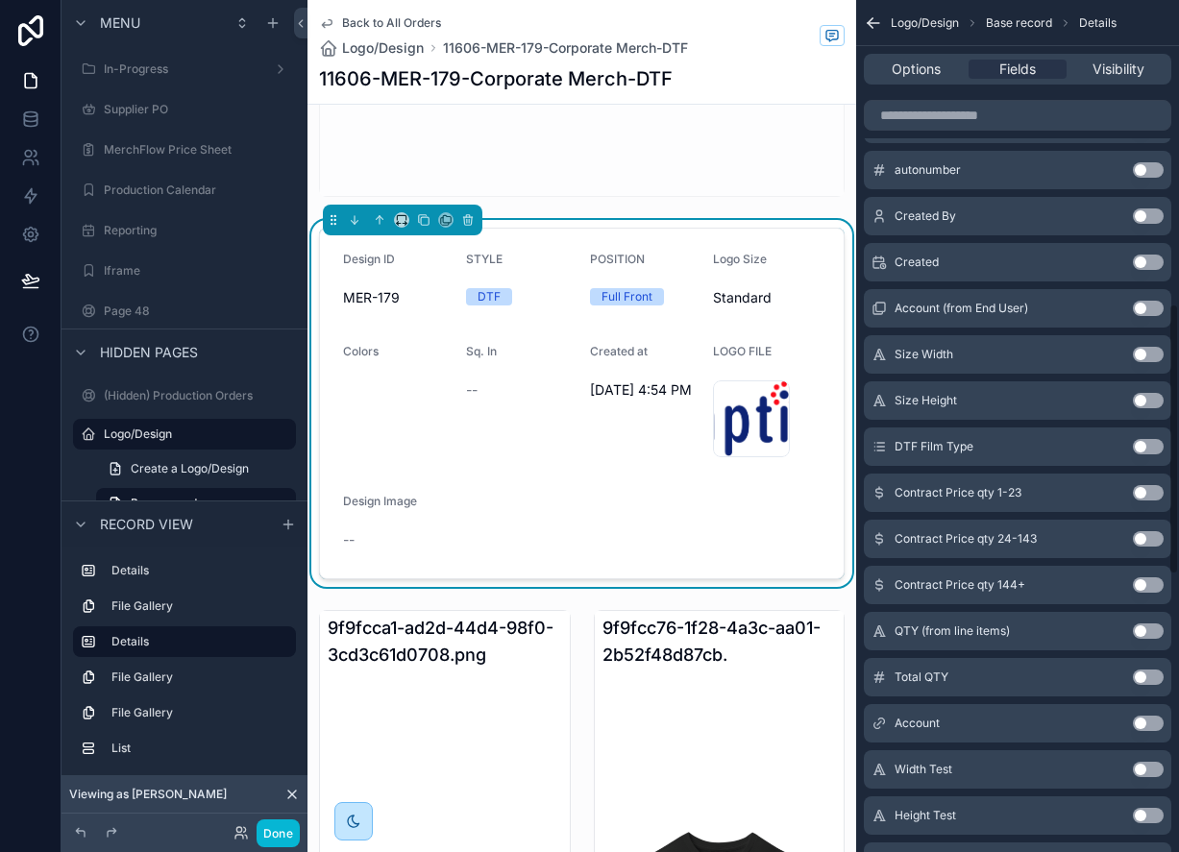
scroll to position [952, 0]
click at [1148, 351] on button "Use setting" at bounding box center [1148, 355] width 31 height 15
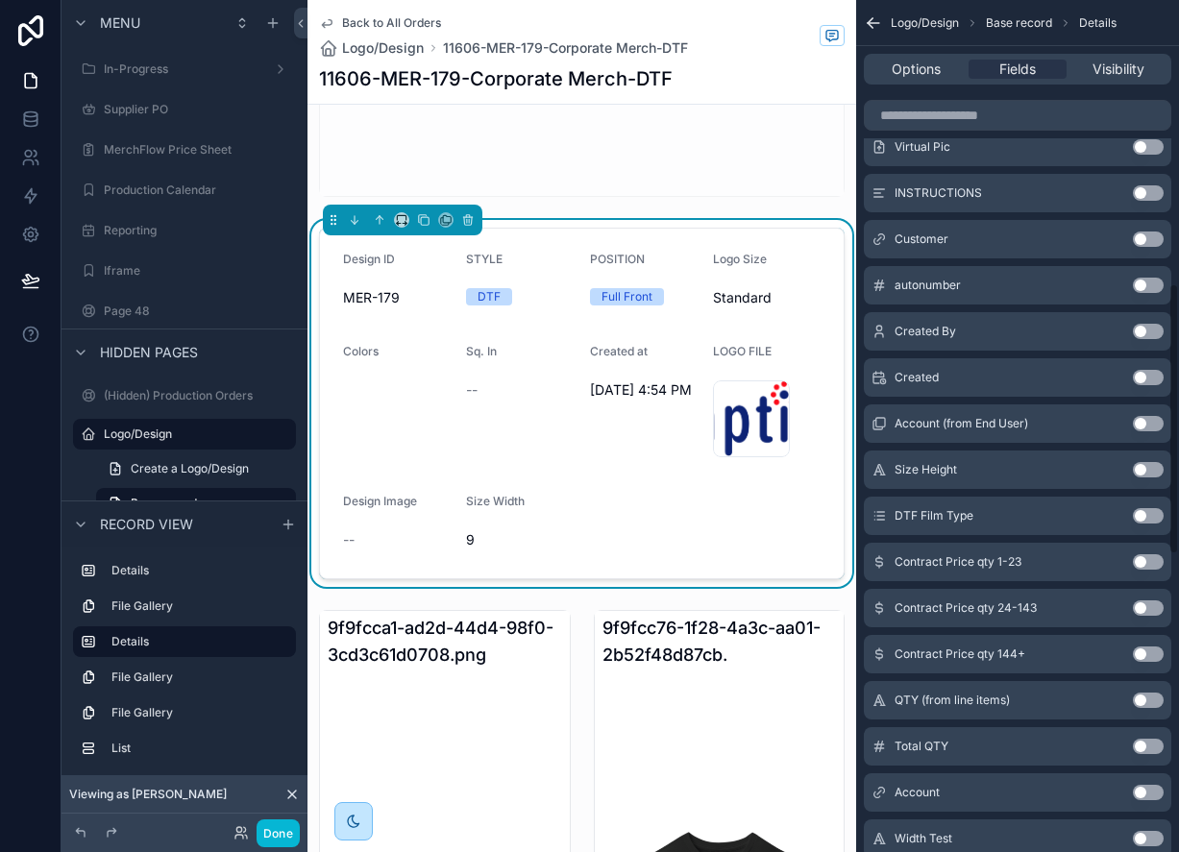
scroll to position [896, 0]
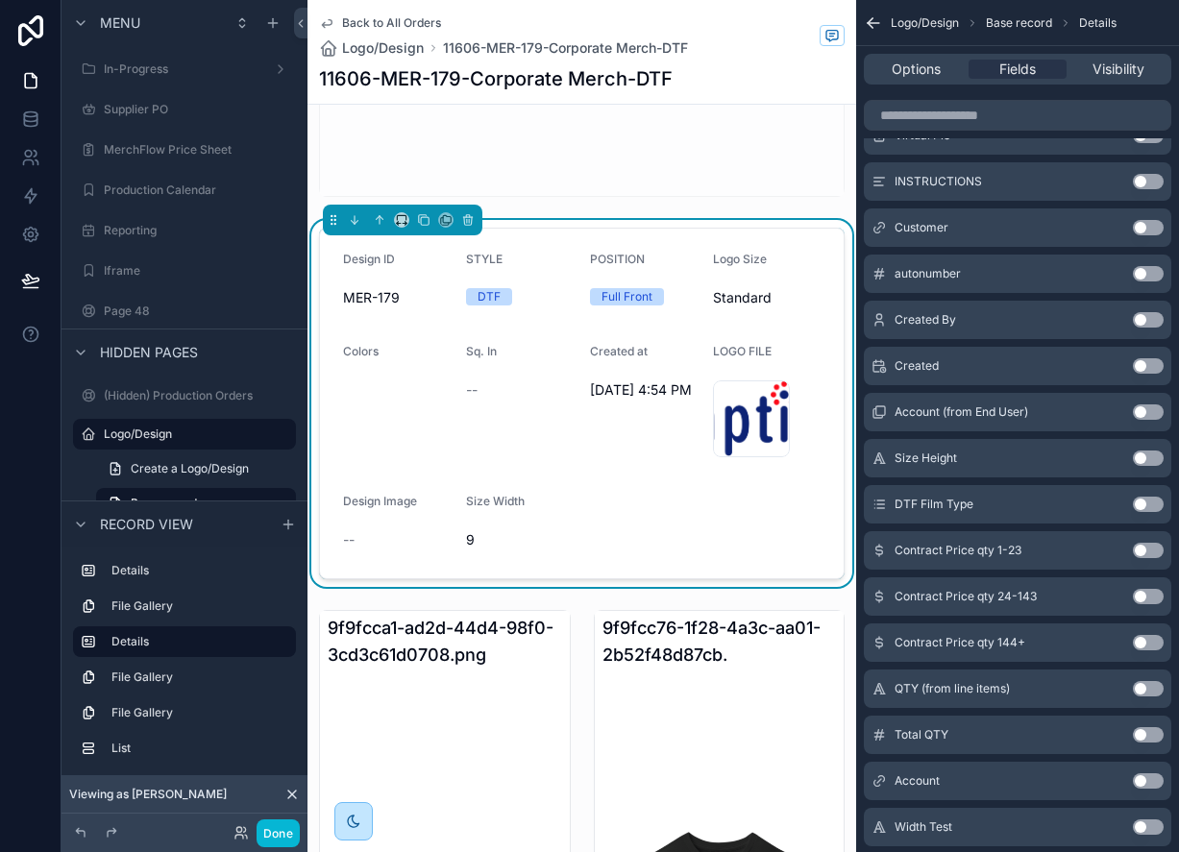
click at [1145, 457] on button "Use setting" at bounding box center [1148, 458] width 31 height 15
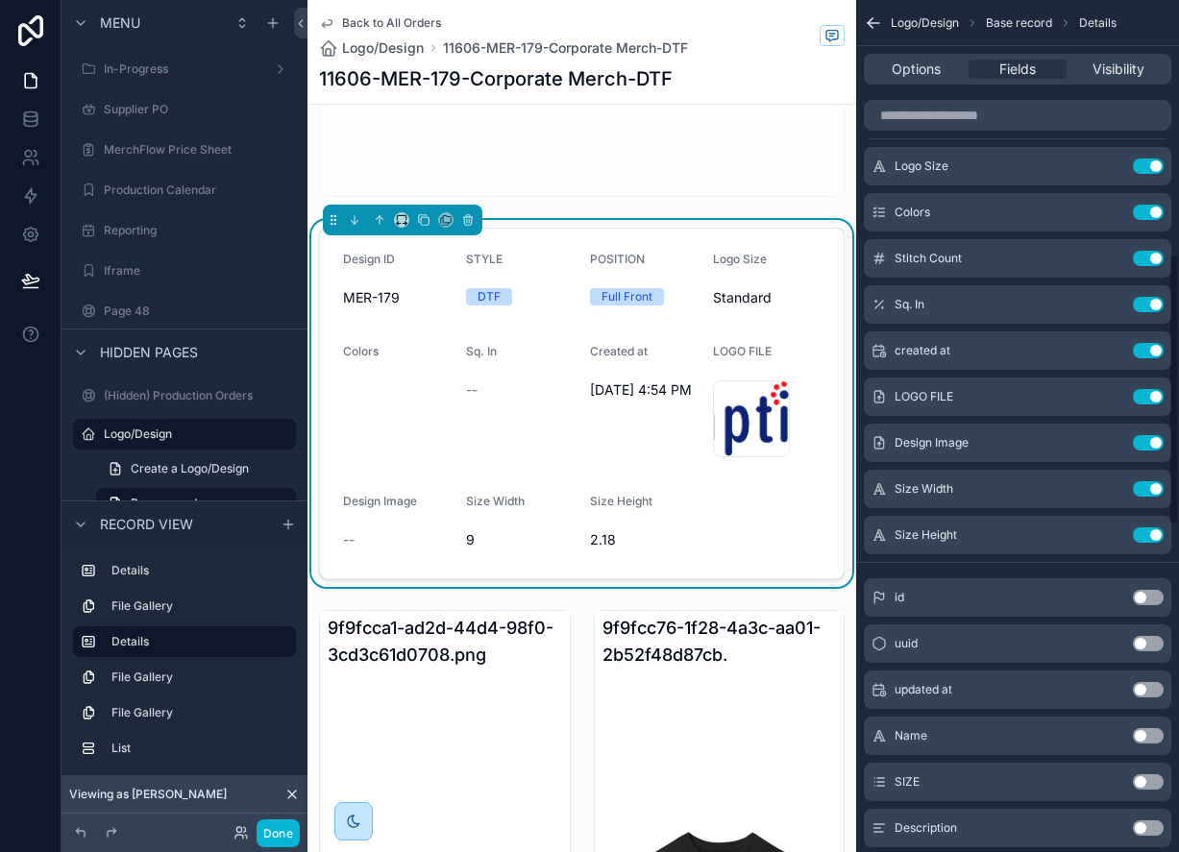
scroll to position [0, 0]
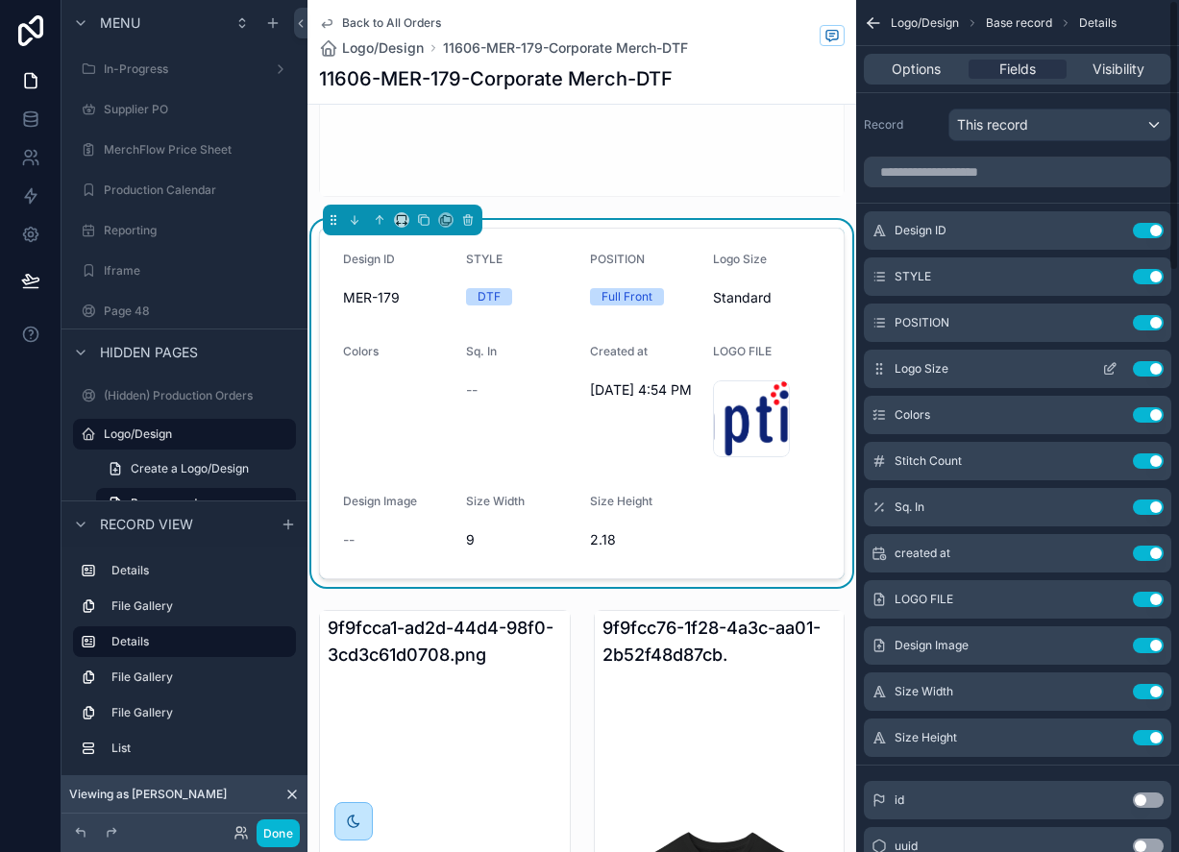
click at [1161, 367] on button "Use setting" at bounding box center [1148, 368] width 31 height 15
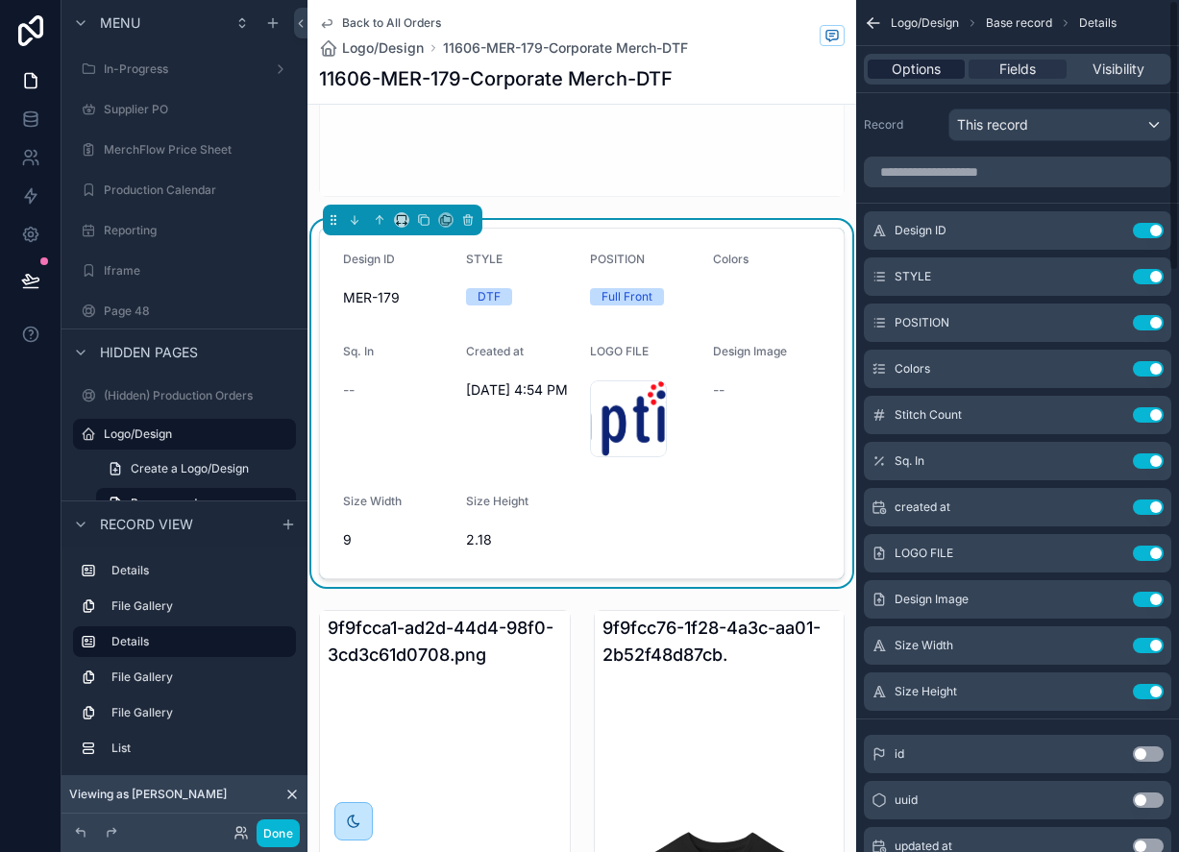
click at [915, 65] on span "Options" at bounding box center [916, 69] width 49 height 19
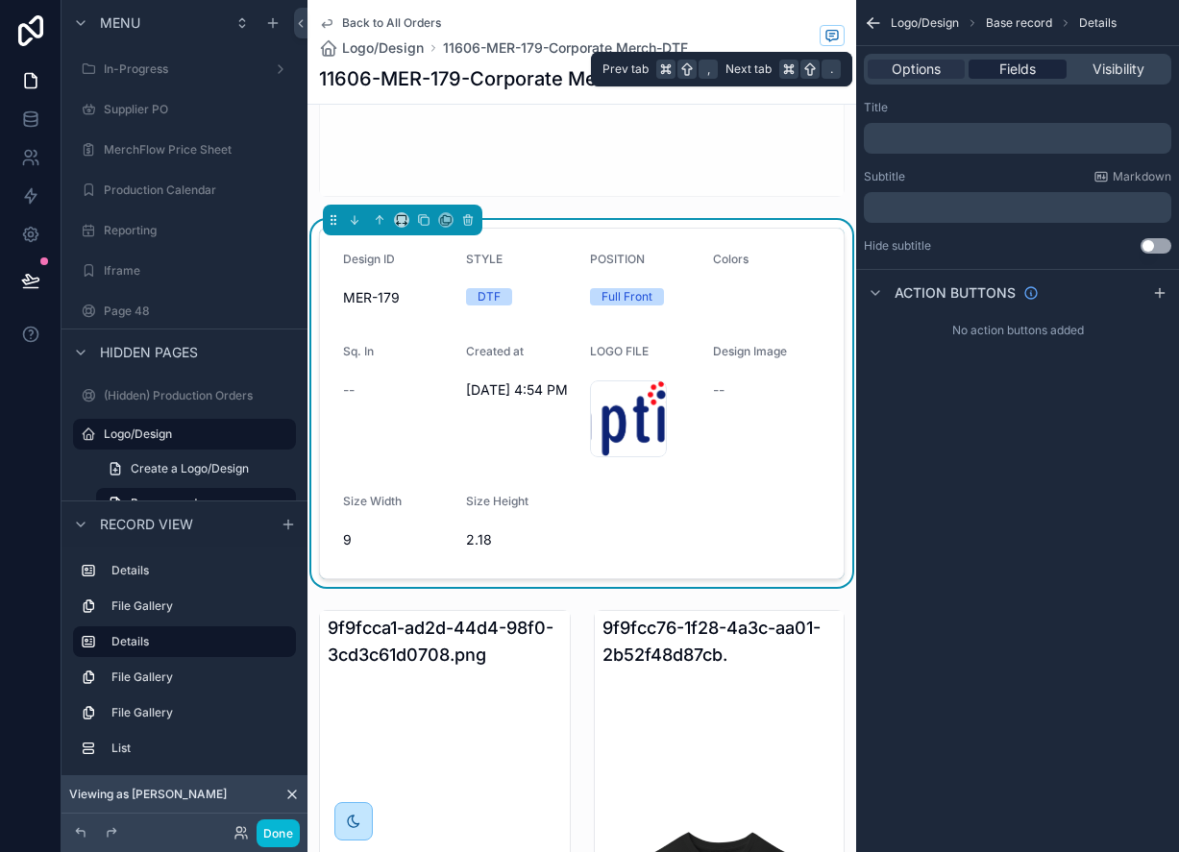
click at [1013, 68] on span "Fields" at bounding box center [1017, 69] width 37 height 19
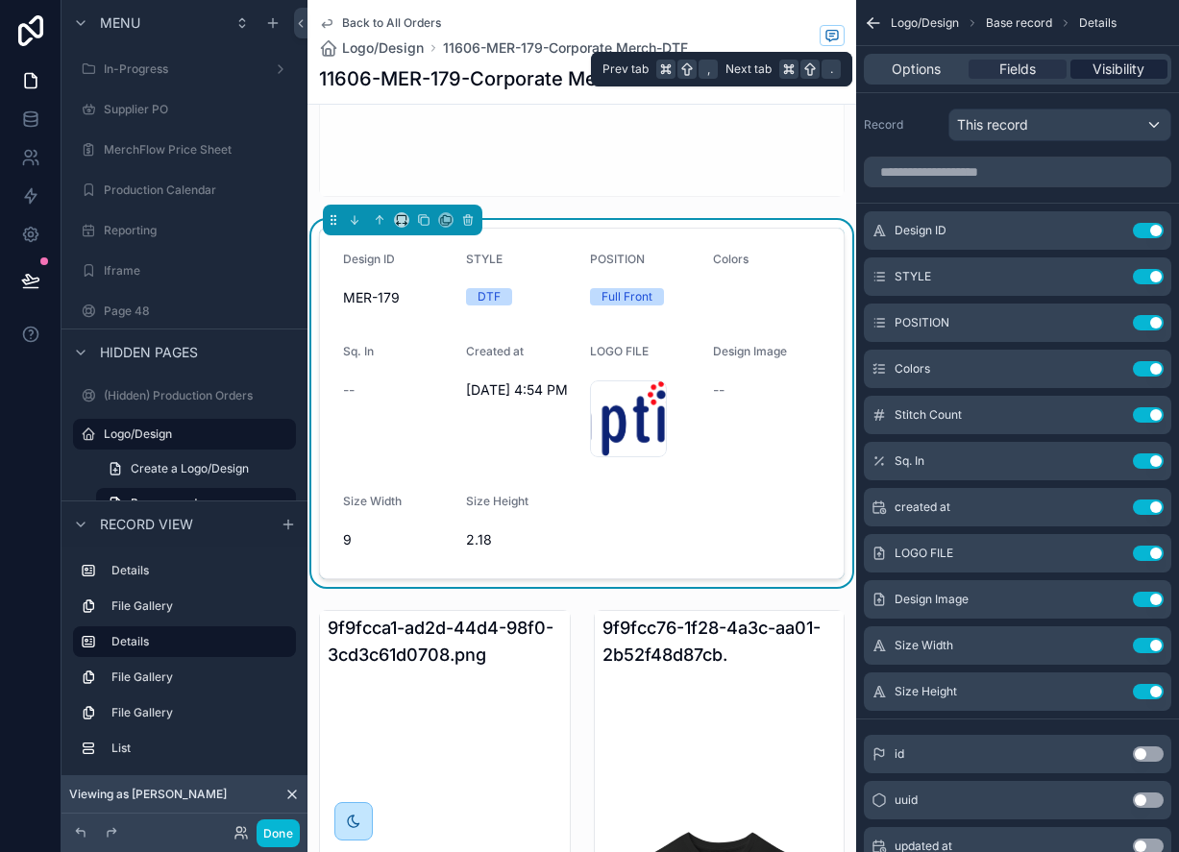
click at [1114, 63] on span "Visibility" at bounding box center [1119, 69] width 52 height 19
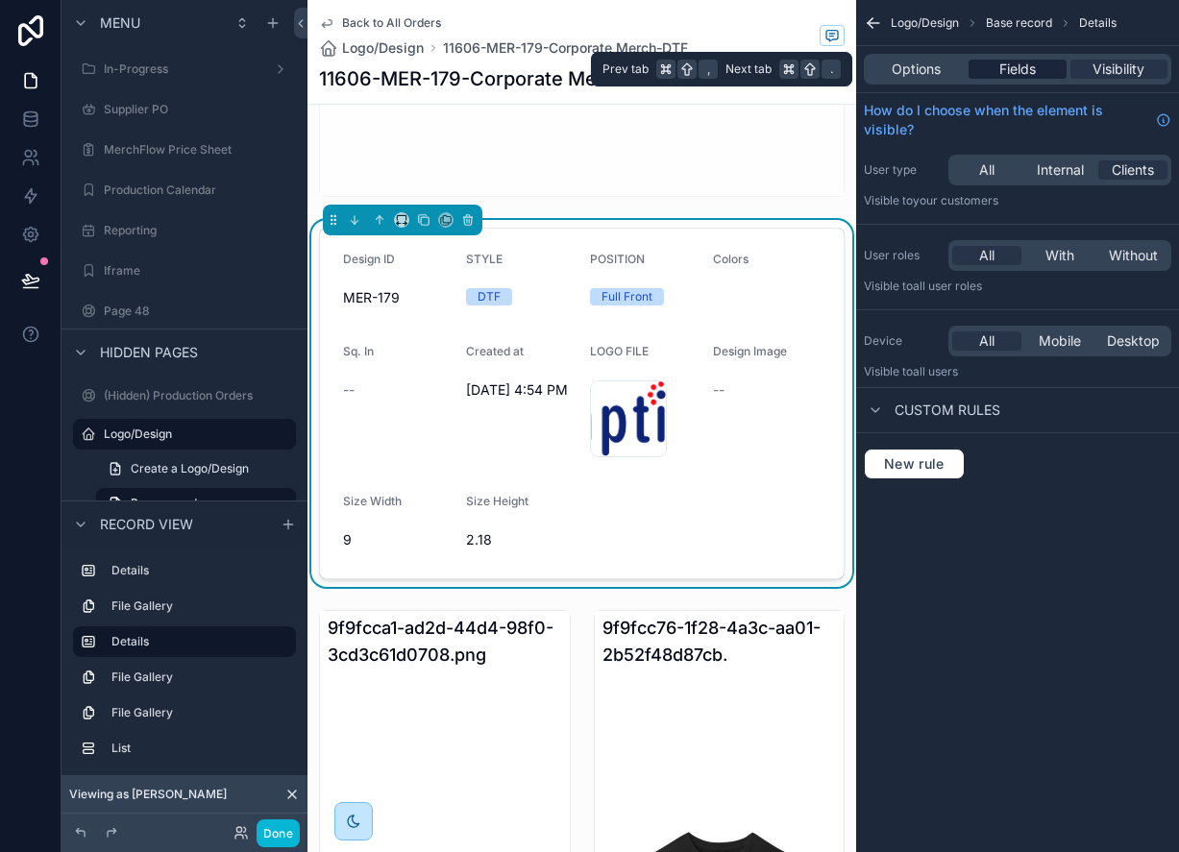
click at [1023, 69] on span "Fields" at bounding box center [1017, 69] width 37 height 19
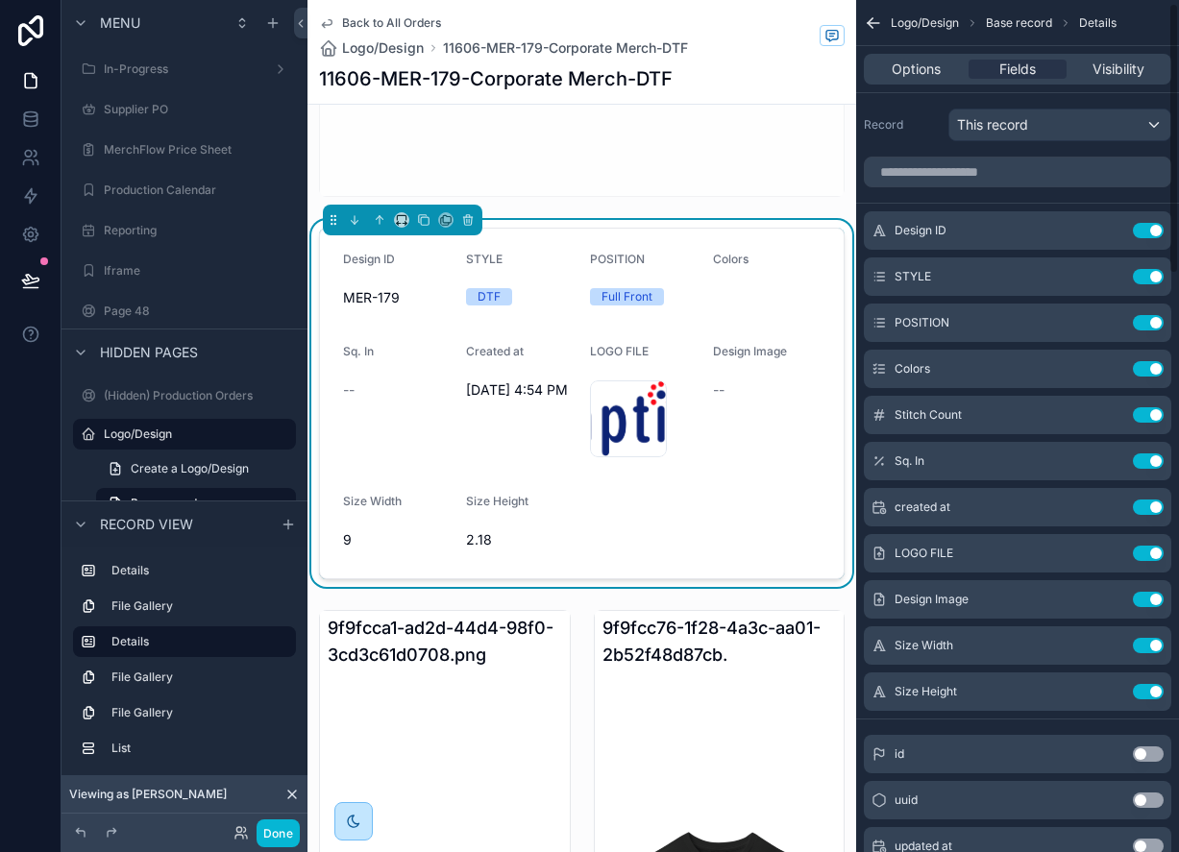
scroll to position [30, 0]
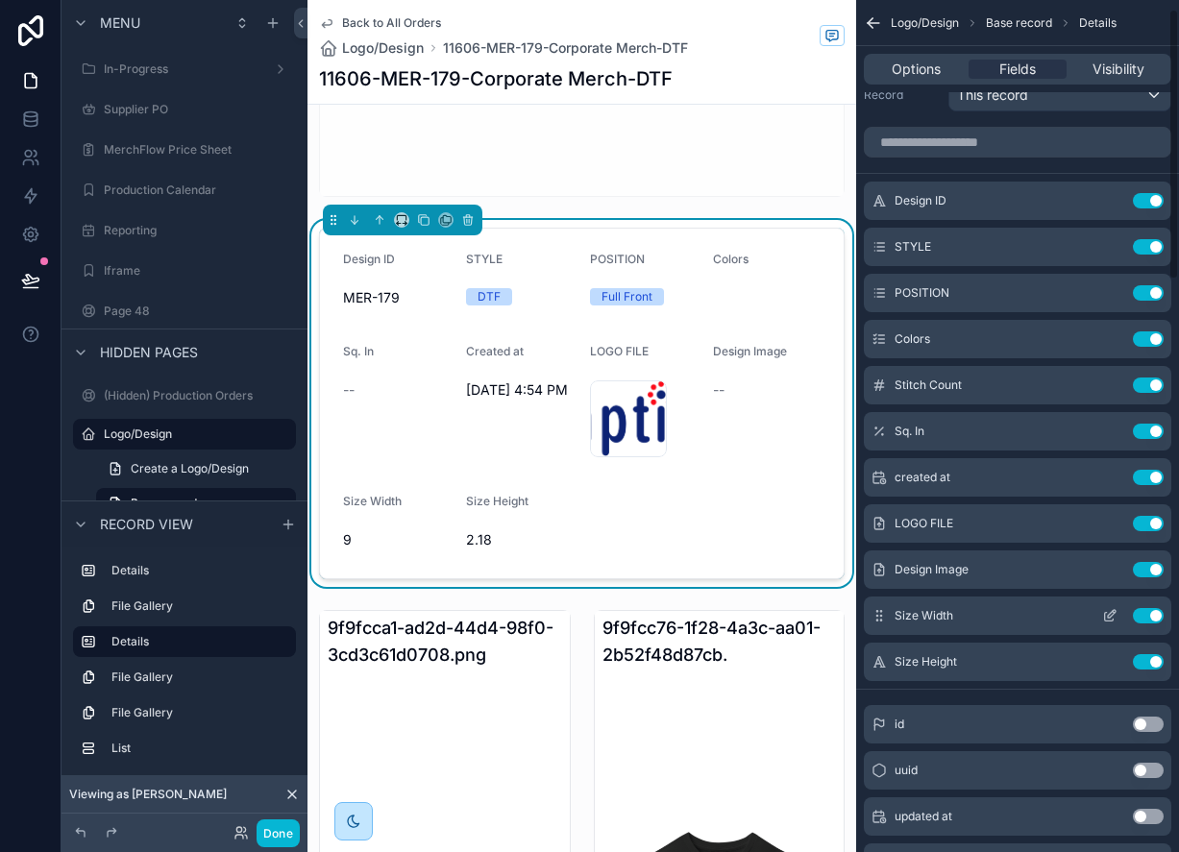
click at [914, 617] on span "Size Width" at bounding box center [924, 615] width 59 height 15
click at [1103, 618] on icon "scrollable content" at bounding box center [1109, 615] width 15 height 15
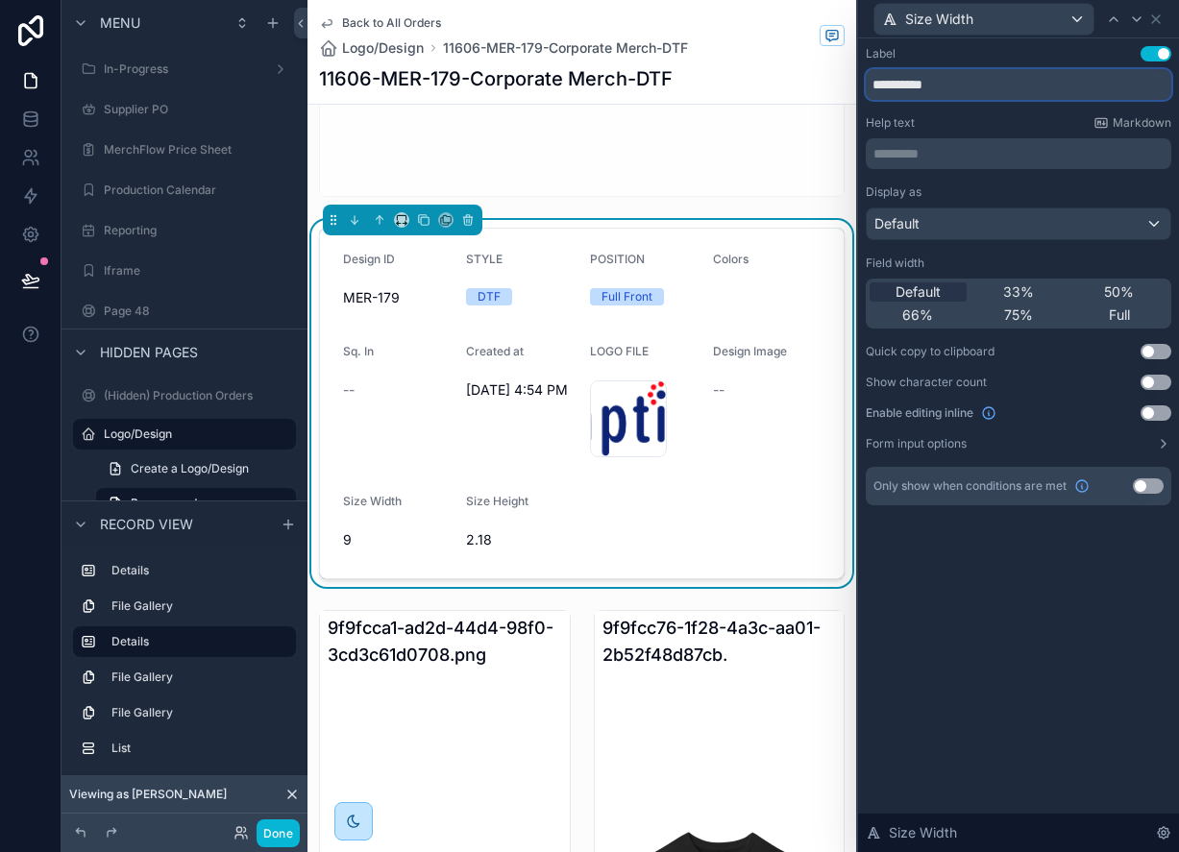
click at [979, 86] on input "**********" at bounding box center [1019, 84] width 306 height 31
type input "**********"
click at [1075, 20] on div "Size Width" at bounding box center [983, 19] width 219 height 31
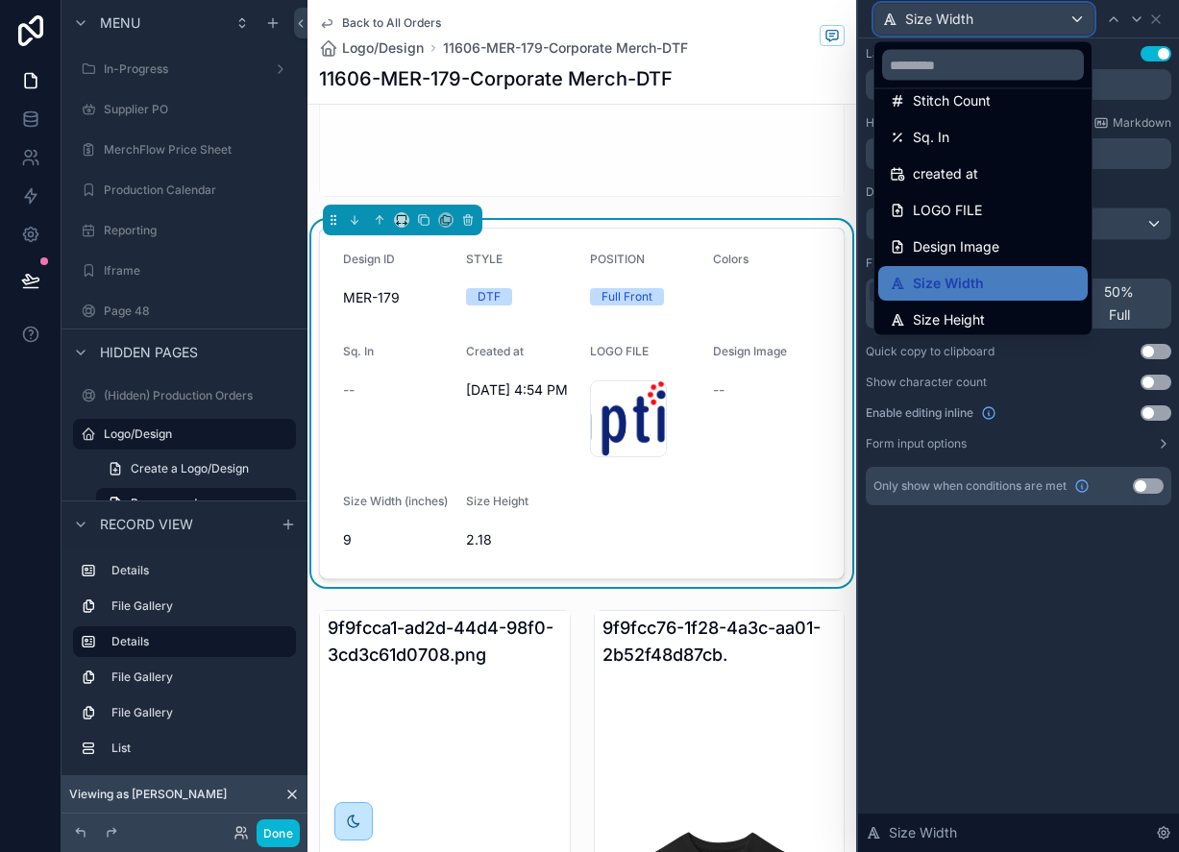
scroll to position [173, 0]
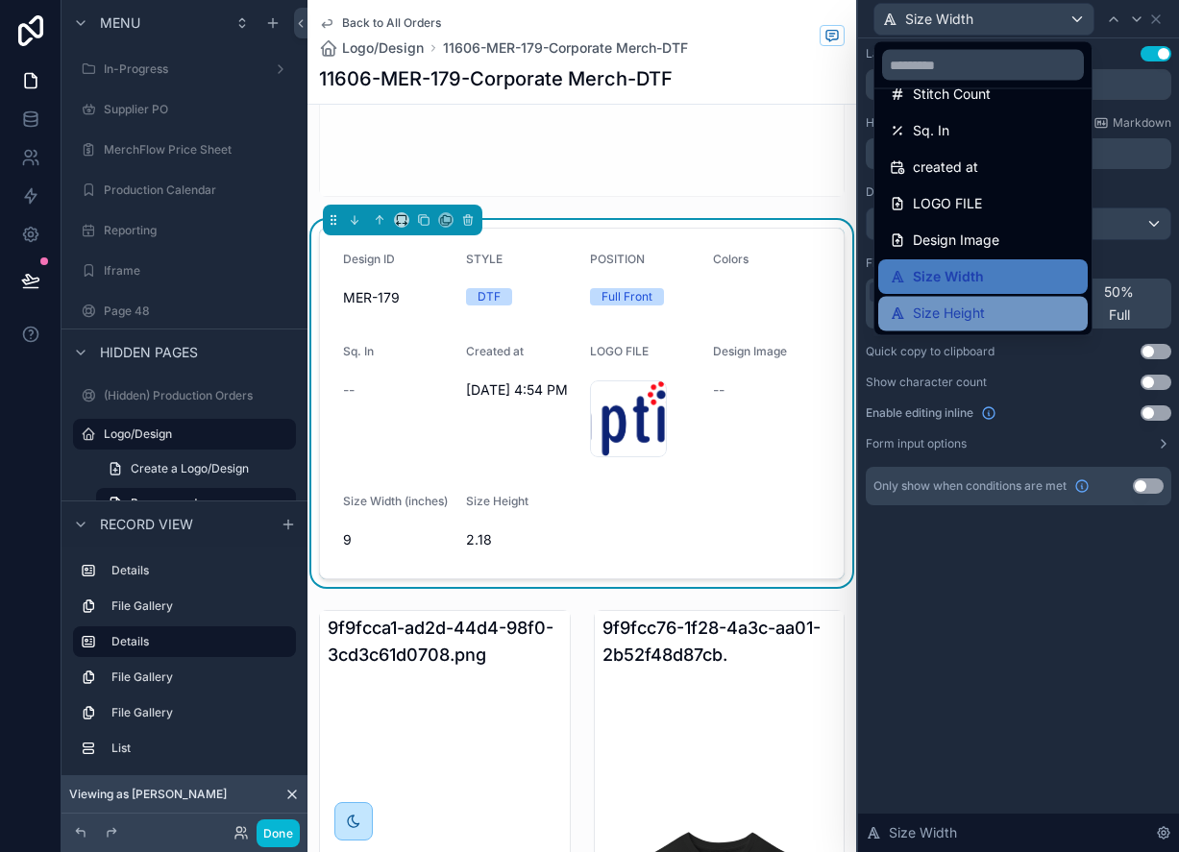
click at [948, 317] on span "Size Height" at bounding box center [949, 314] width 72 height 23
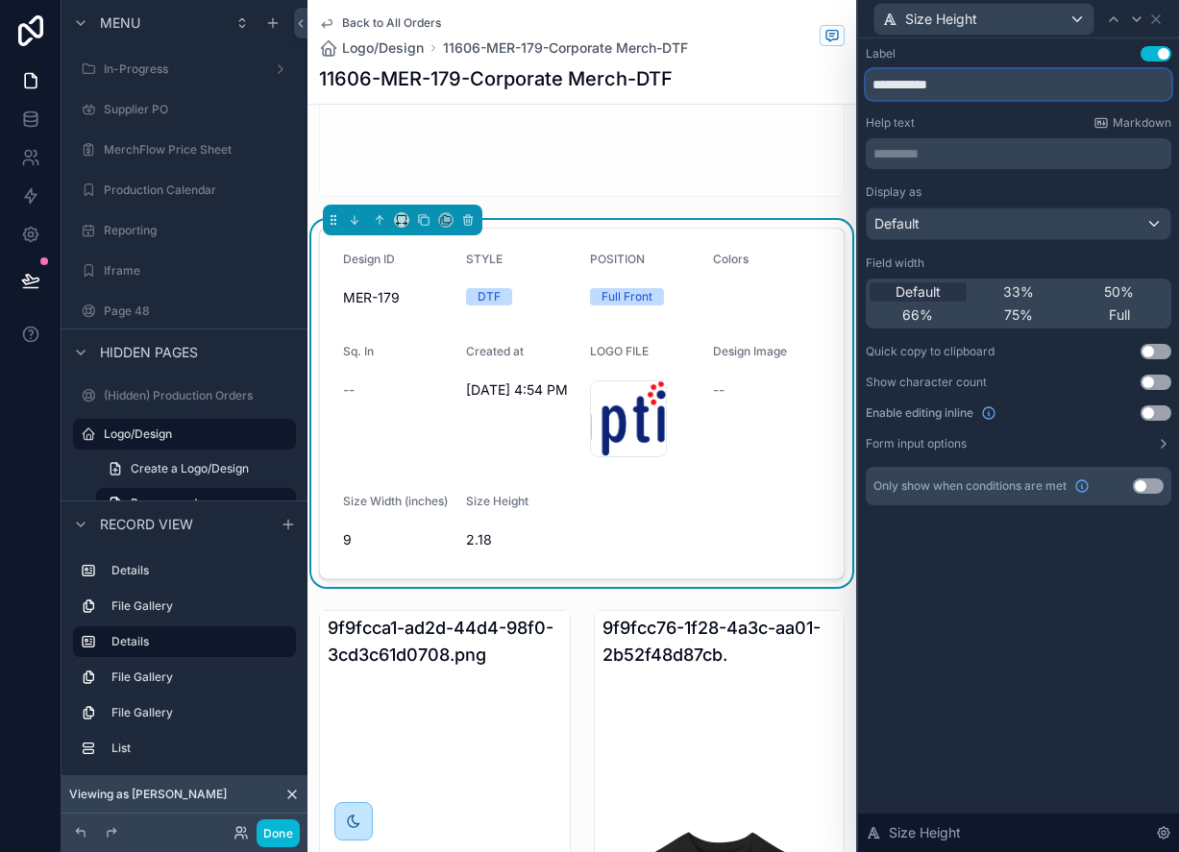
click at [983, 86] on input "**********" at bounding box center [1019, 84] width 306 height 31
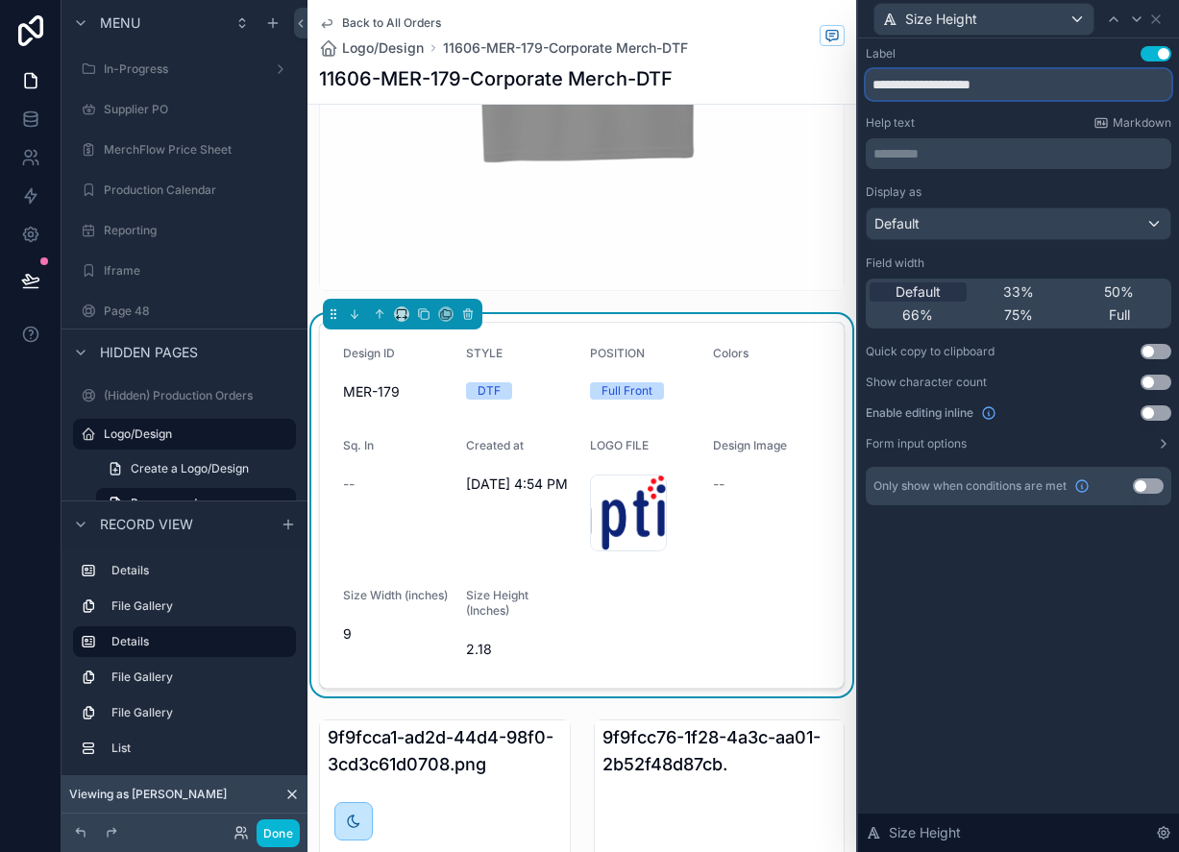
scroll to position [1160, 0]
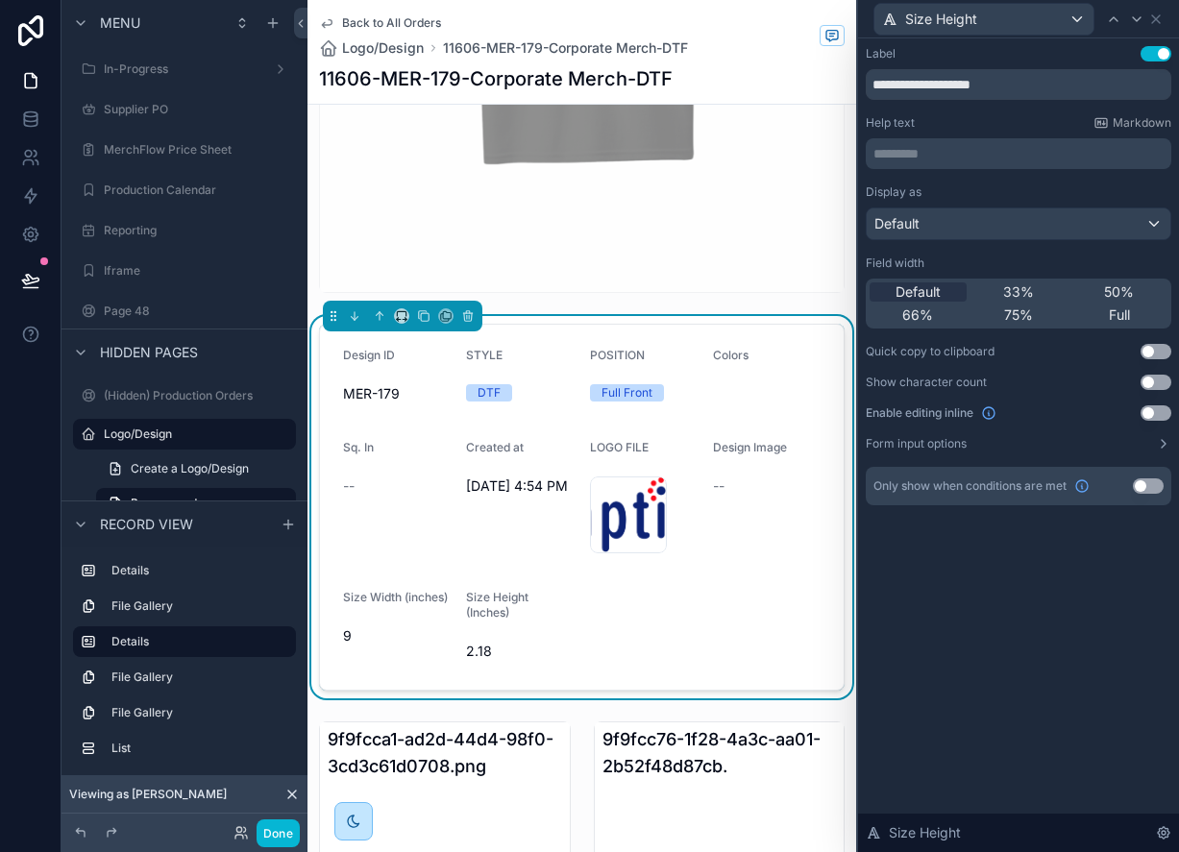
click at [690, 614] on form "Design ID MER-179 STYLE DTF POSITION Full Front Colors Sq. In -- Created at [DA…" at bounding box center [582, 507] width 524 height 365
click at [959, 86] on input "**********" at bounding box center [1019, 84] width 306 height 31
click at [1005, 624] on div "**********" at bounding box center [1018, 445] width 321 height 814
click at [958, 86] on input "**********" at bounding box center [1019, 84] width 306 height 31
type input "**********"
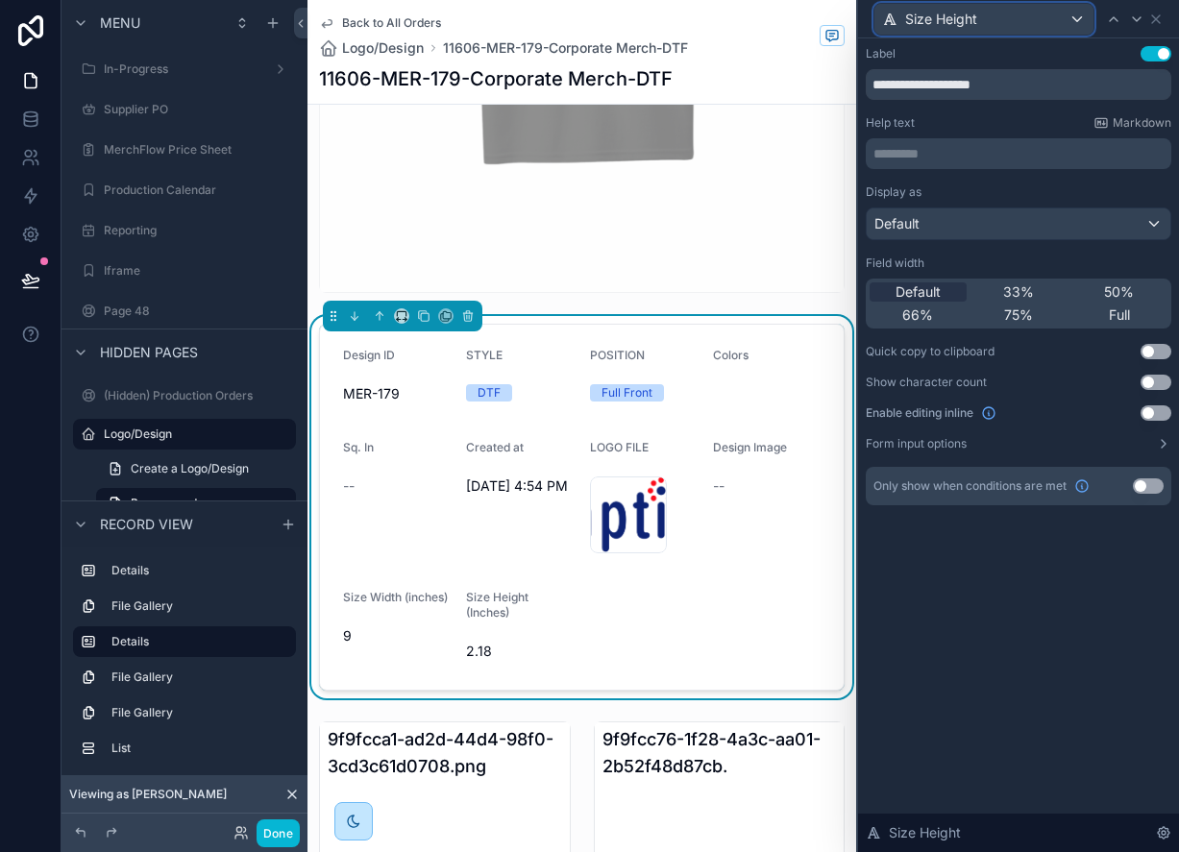
click at [956, 24] on span "Size Height" at bounding box center [941, 19] width 72 height 19
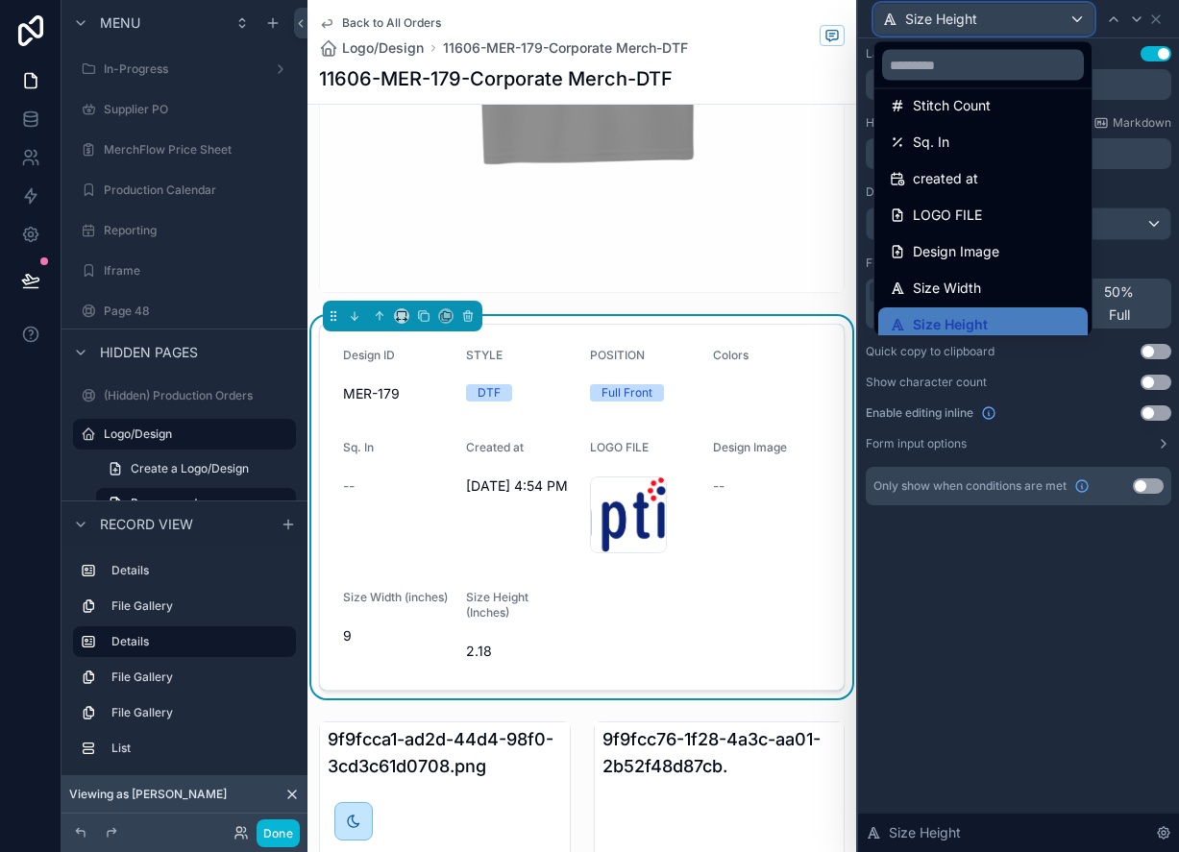
scroll to position [173, 0]
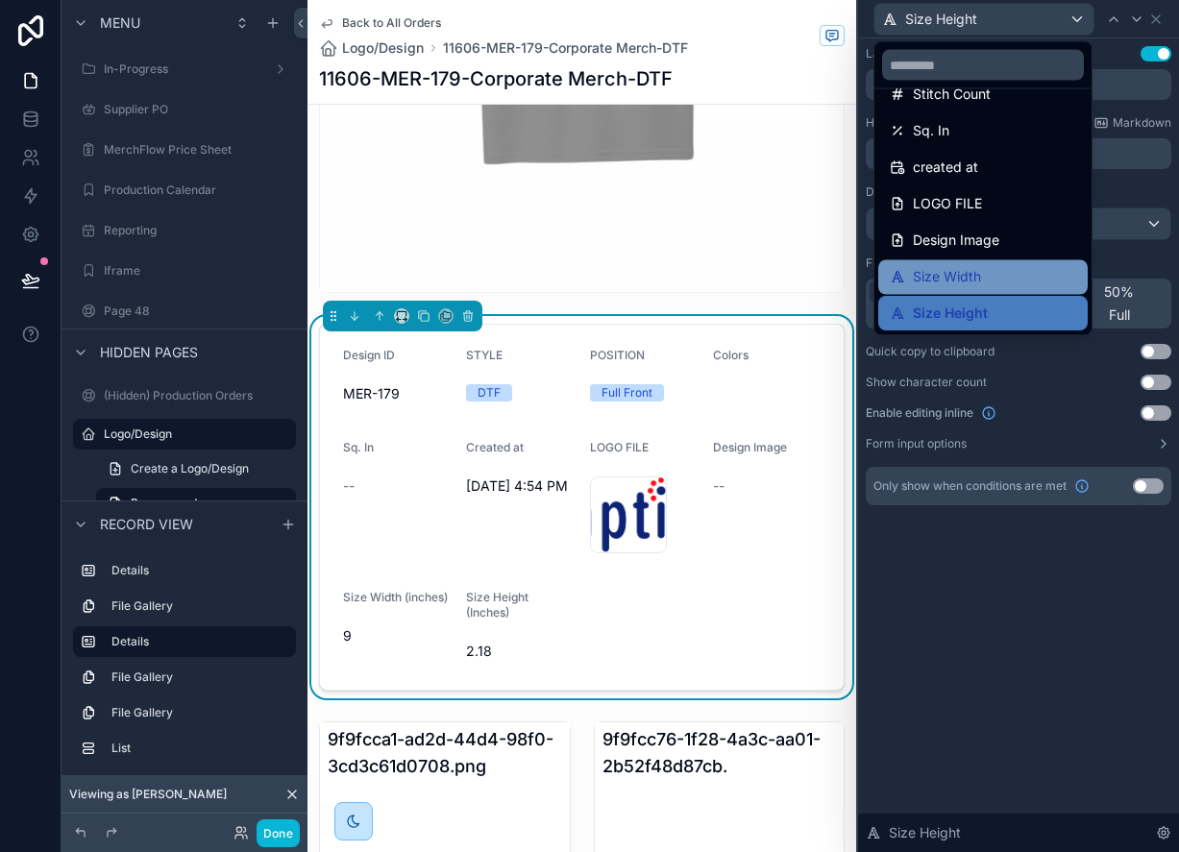
click at [950, 266] on span "Size Width" at bounding box center [947, 277] width 68 height 23
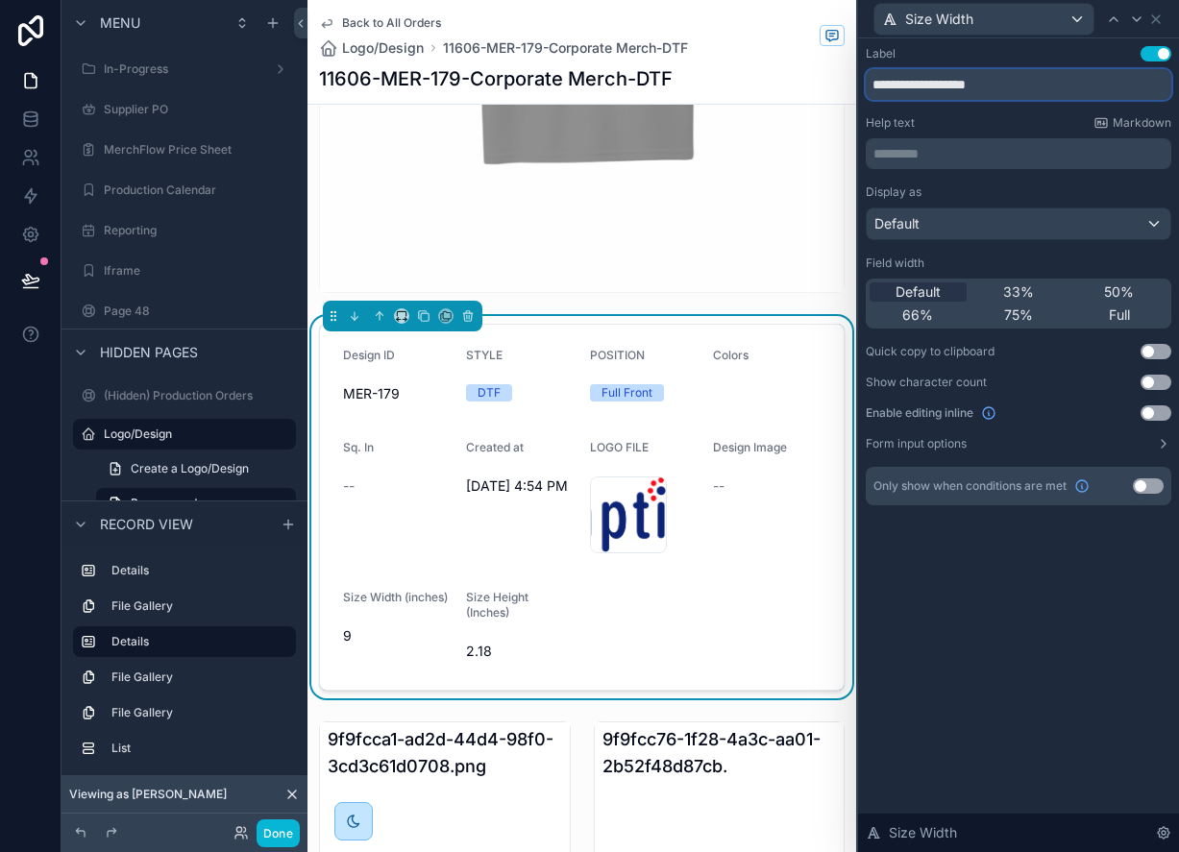
click at [974, 86] on input "**********" at bounding box center [1019, 84] width 306 height 31
click at [952, 86] on input "**********" at bounding box center [1019, 84] width 306 height 31
drag, startPoint x: 906, startPoint y: 86, endPoint x: 822, endPoint y: 86, distance: 84.6
click at [822, 86] on div "**********" at bounding box center [589, 426] width 1179 height 852
type input "**********"
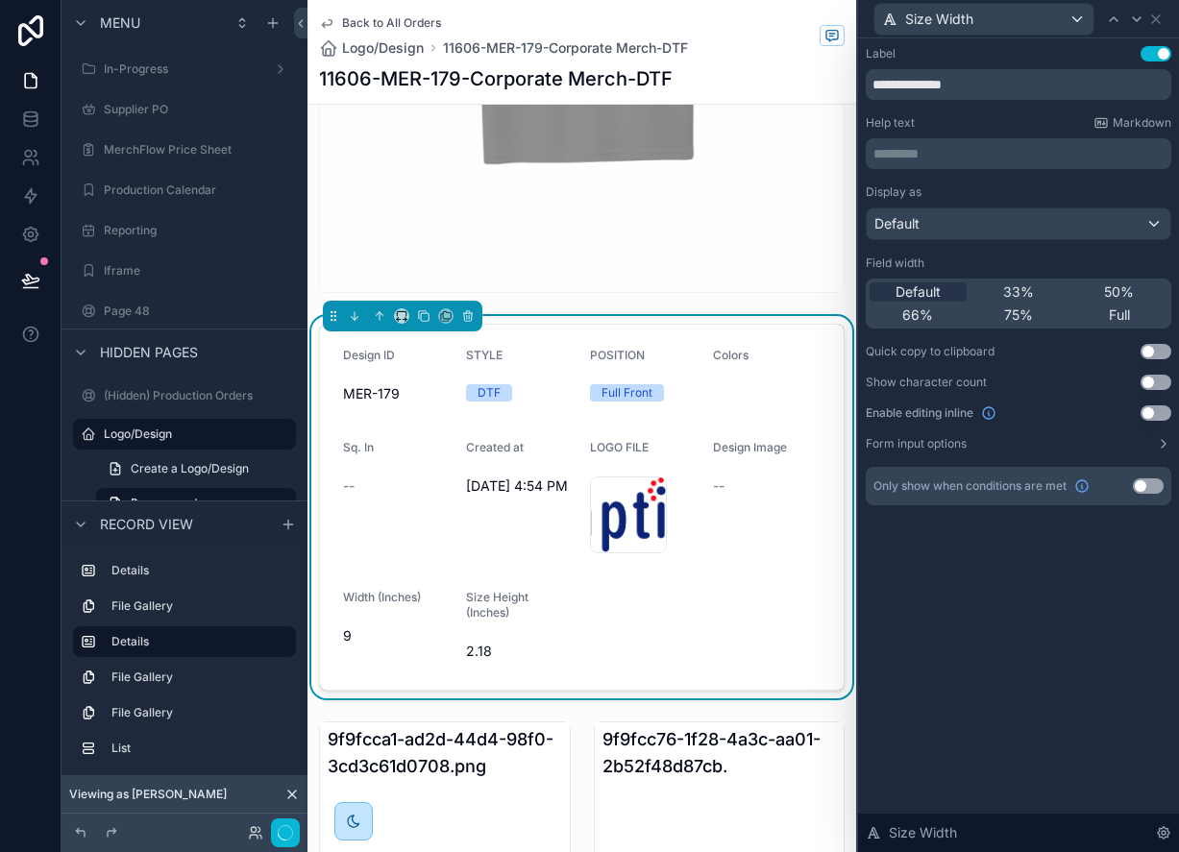
click at [947, 116] on div "Help text Markdown" at bounding box center [1019, 122] width 306 height 15
click at [934, 15] on span "Size Width" at bounding box center [939, 19] width 68 height 19
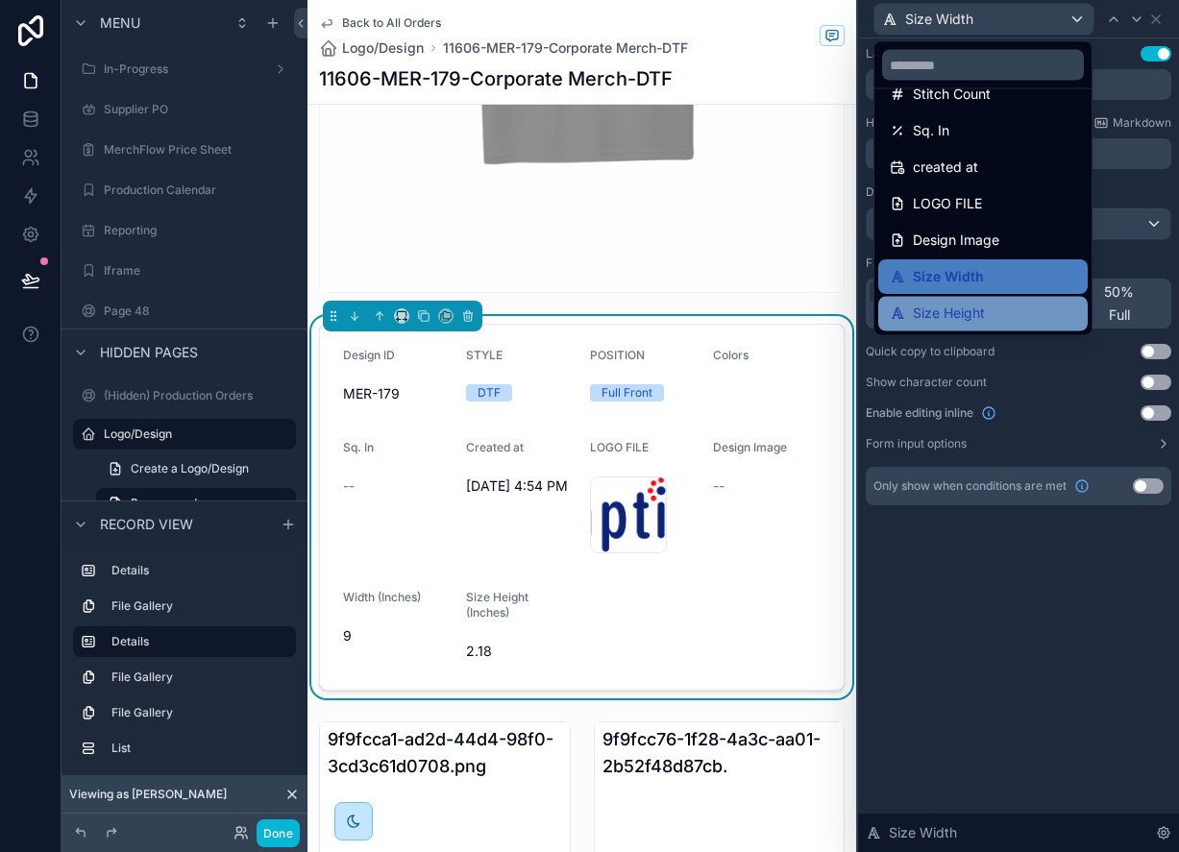
click at [941, 300] on div "Size Height" at bounding box center [982, 314] width 209 height 35
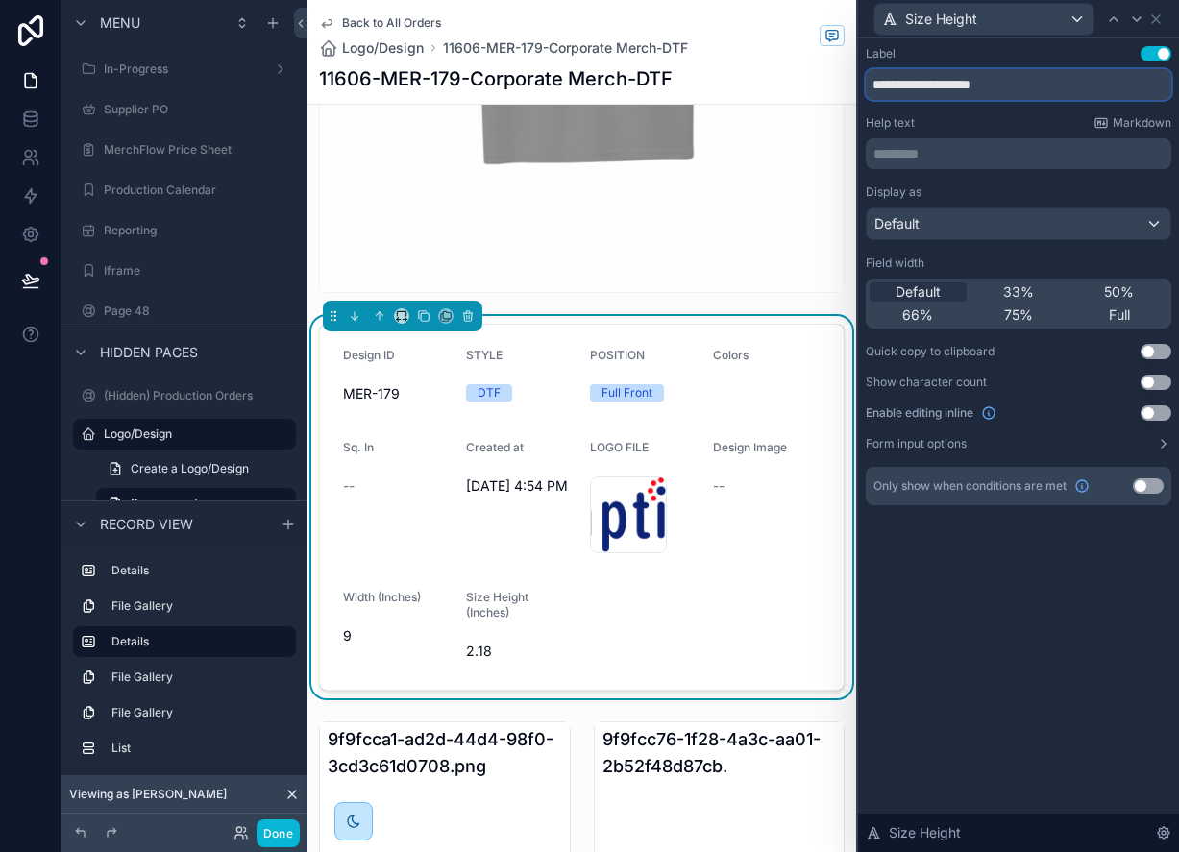
drag, startPoint x: 904, startPoint y: 88, endPoint x: 835, endPoint y: 88, distance: 69.2
click at [835, 88] on div "**********" at bounding box center [589, 426] width 1179 height 852
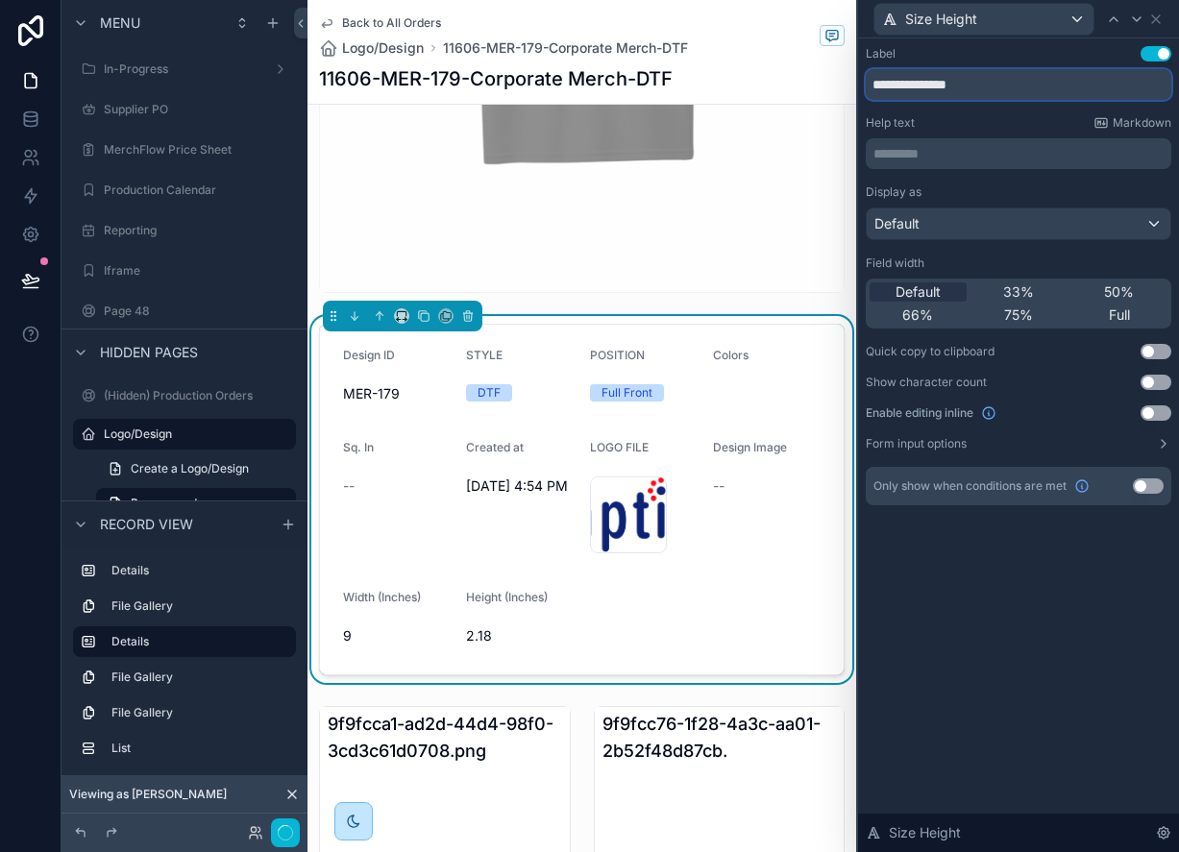
type input "**********"
click at [985, 113] on div "**********" at bounding box center [1019, 275] width 306 height 459
click at [551, 339] on form "Design ID MER-179 STYLE DTF POSITION Full Front Colors Sq. In -- Created at [DA…" at bounding box center [582, 500] width 524 height 350
click at [717, 587] on form "Design ID MER-179 STYLE DTF POSITION Full Front Colors Sq. In -- Created at [DA…" at bounding box center [582, 500] width 524 height 350
click at [1156, 16] on icon at bounding box center [1155, 19] width 15 height 15
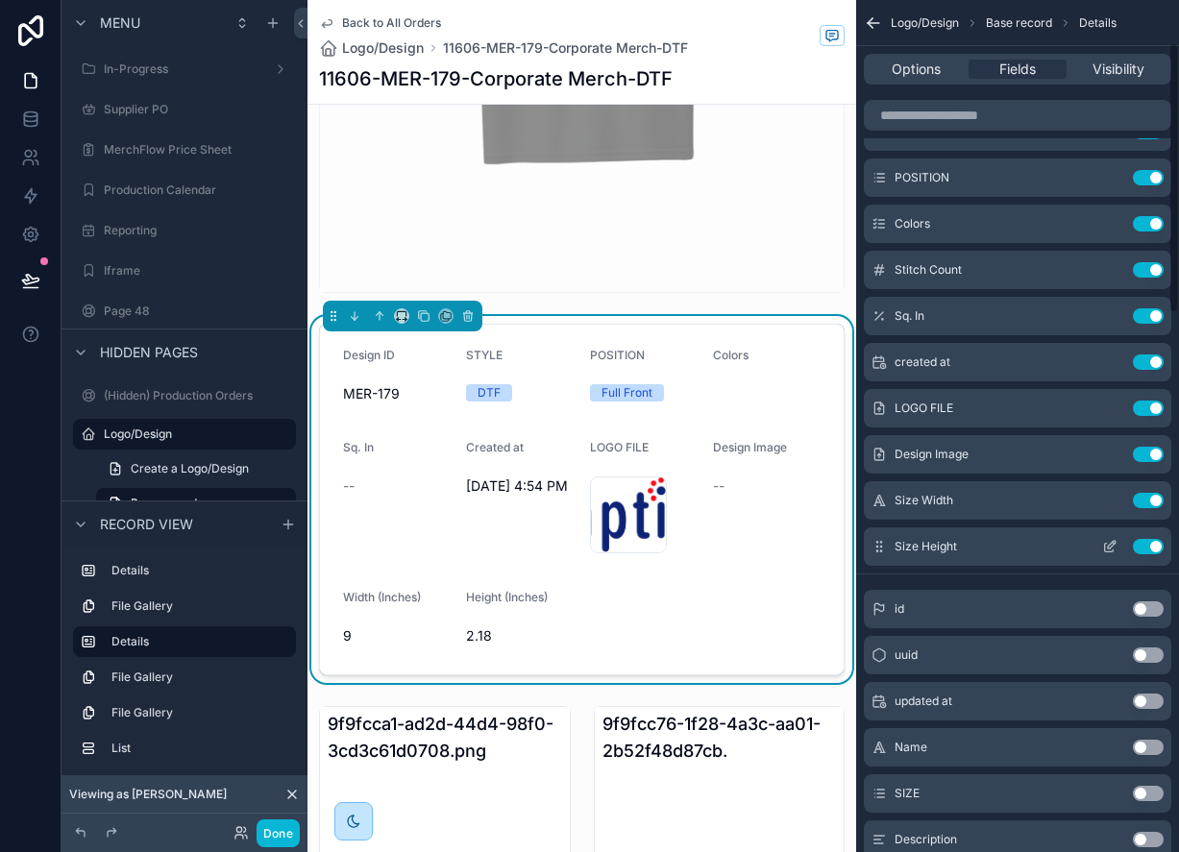
scroll to position [135, 0]
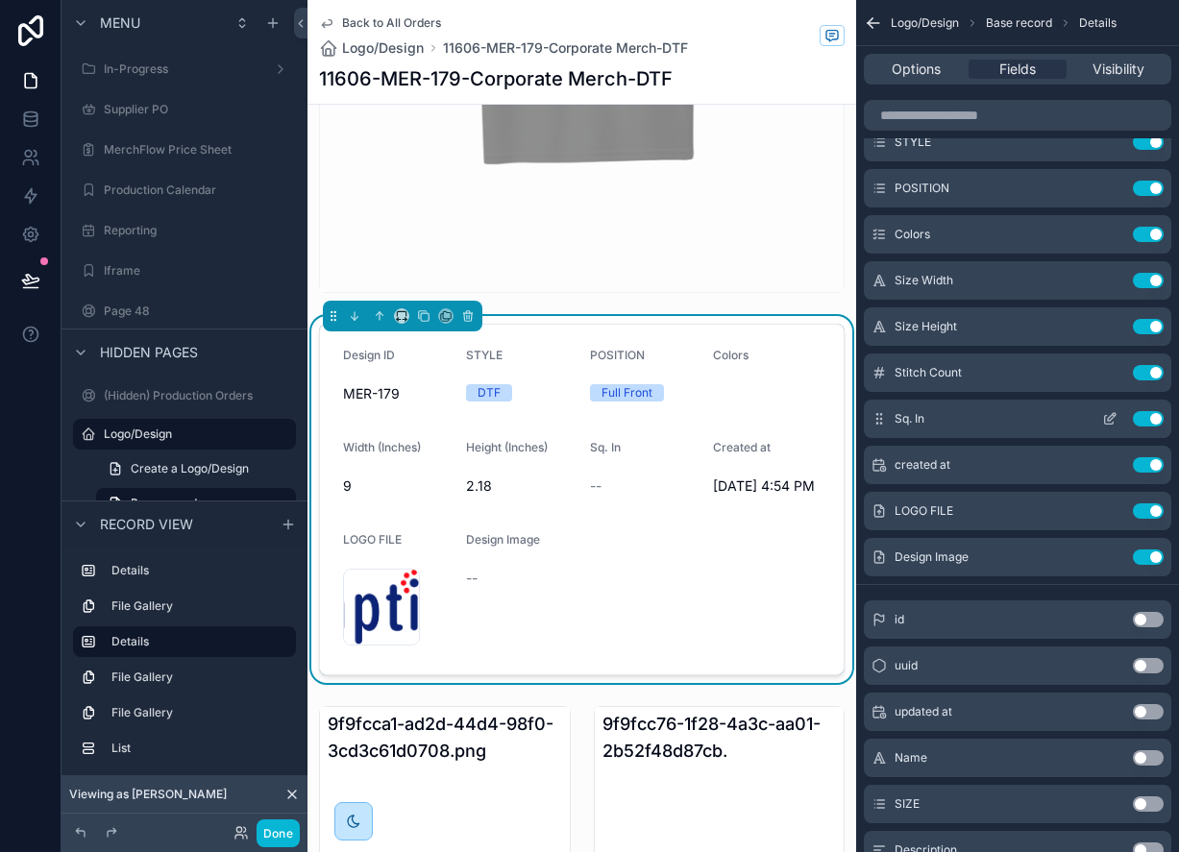
click at [1154, 420] on button "Use setting" at bounding box center [1148, 418] width 31 height 15
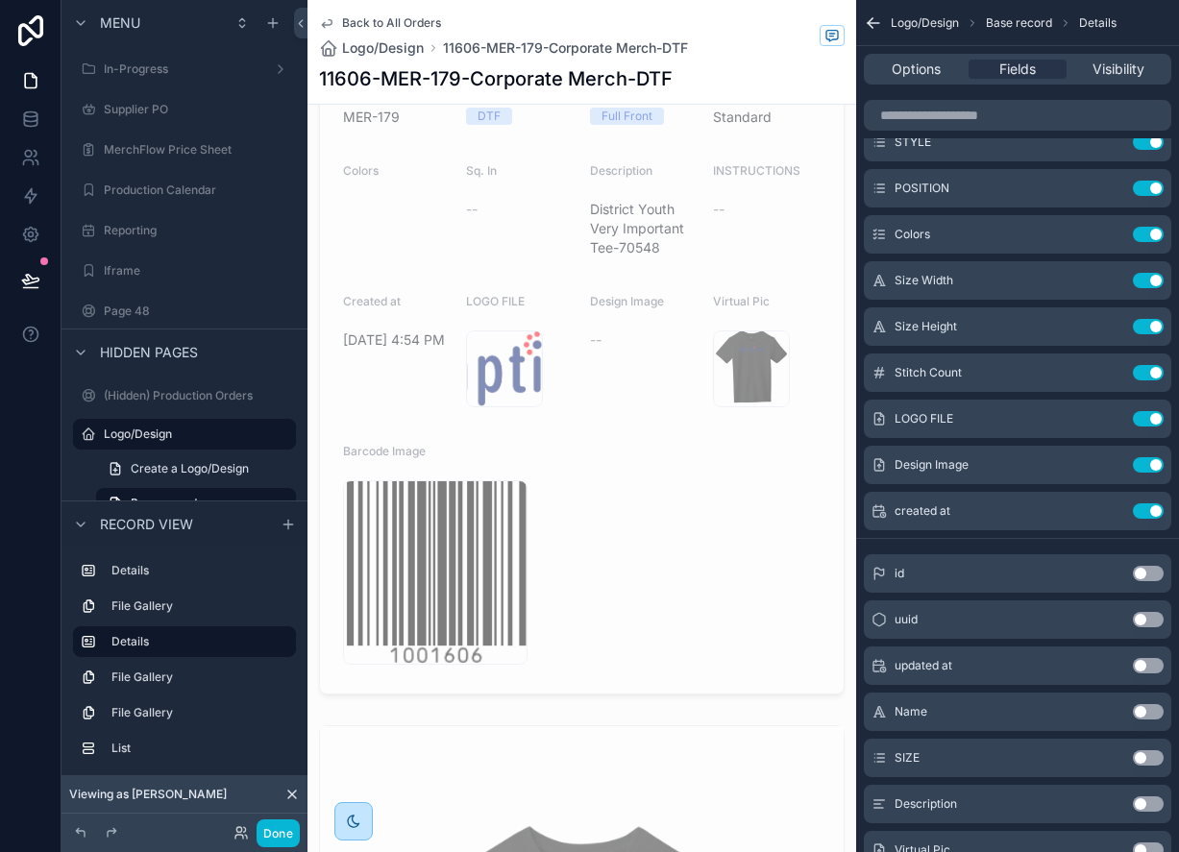
scroll to position [0, 0]
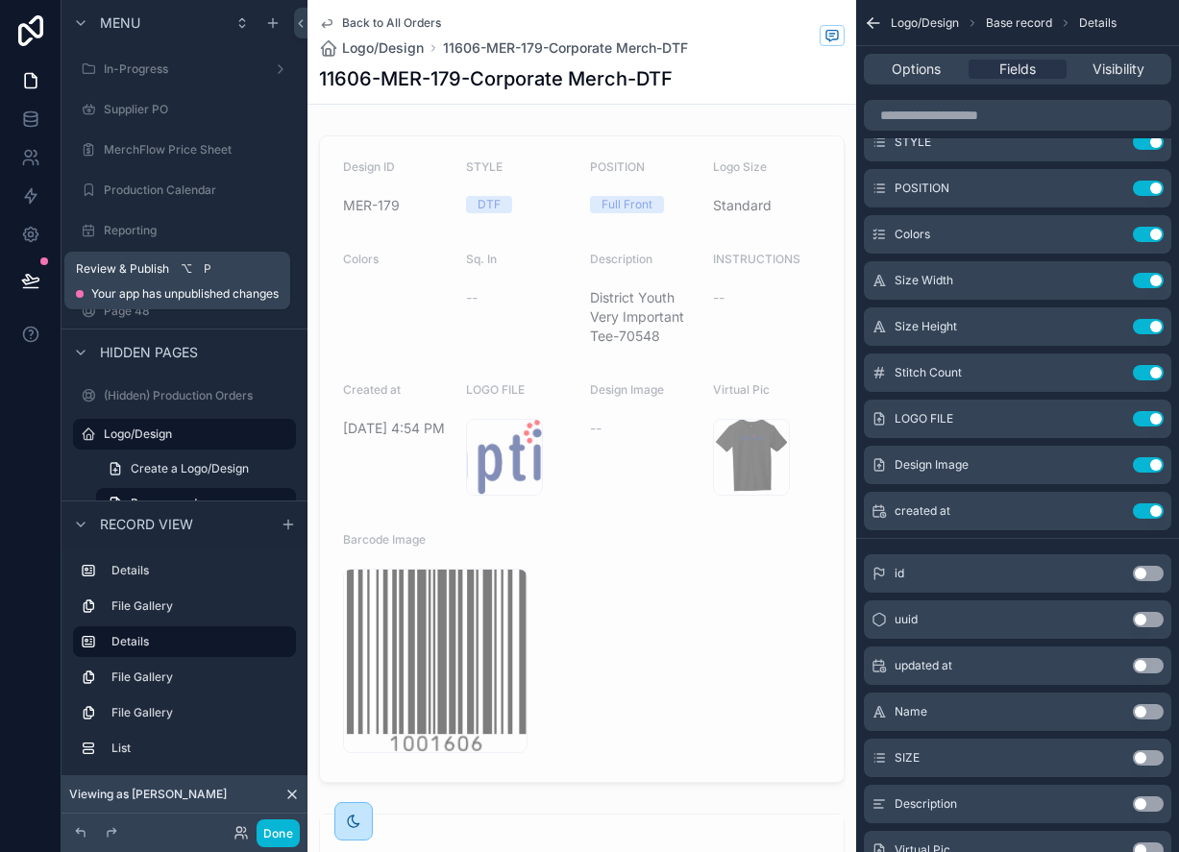
click at [32, 283] on icon at bounding box center [30, 280] width 16 height 10
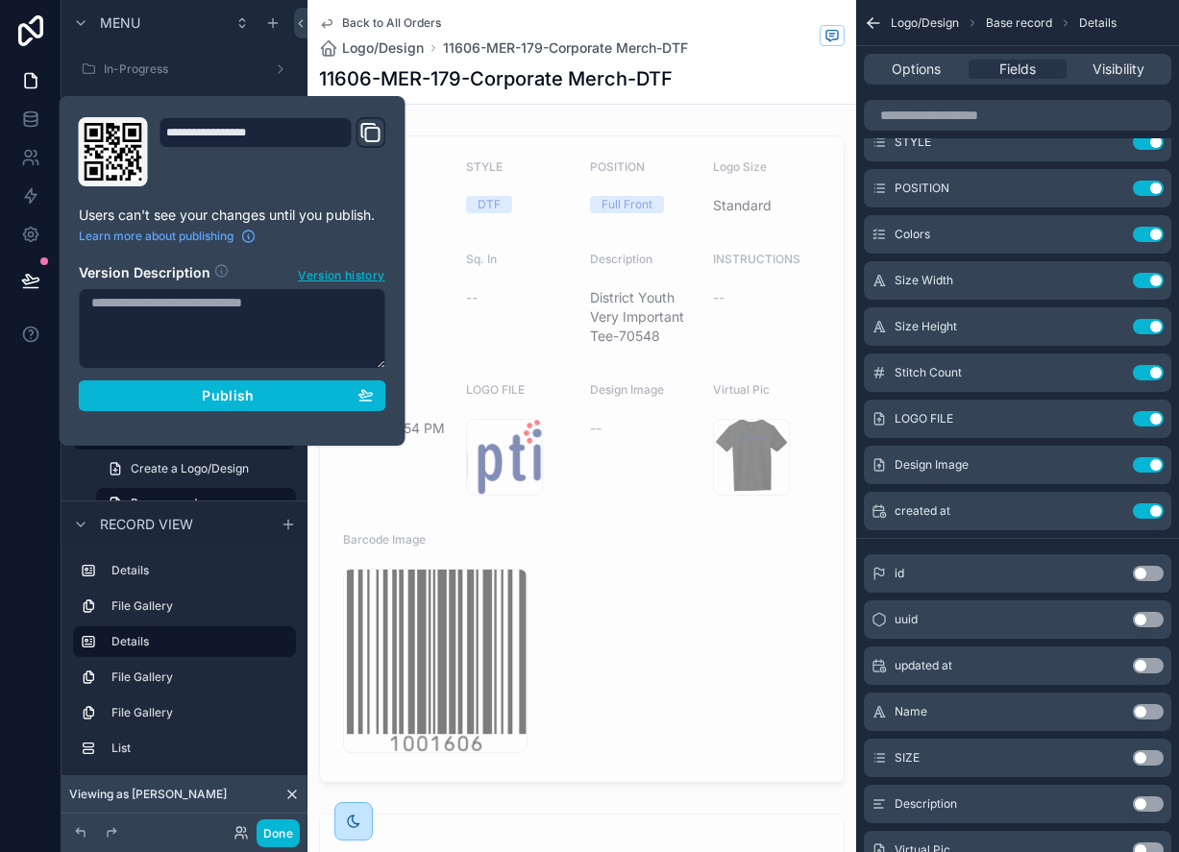
click at [226, 314] on textarea at bounding box center [232, 328] width 307 height 81
type textarea "**********"
click at [230, 395] on span "Publish" at bounding box center [228, 395] width 52 height 17
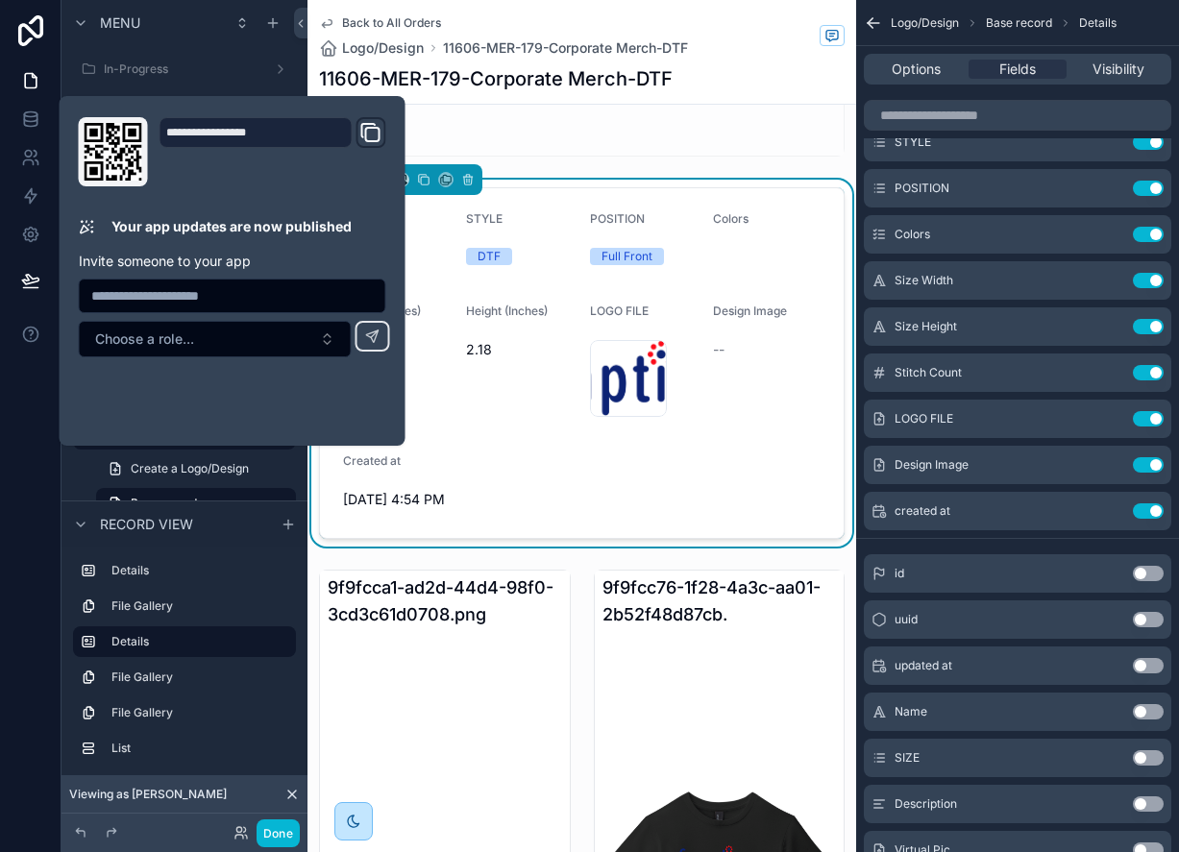
scroll to position [1301, 0]
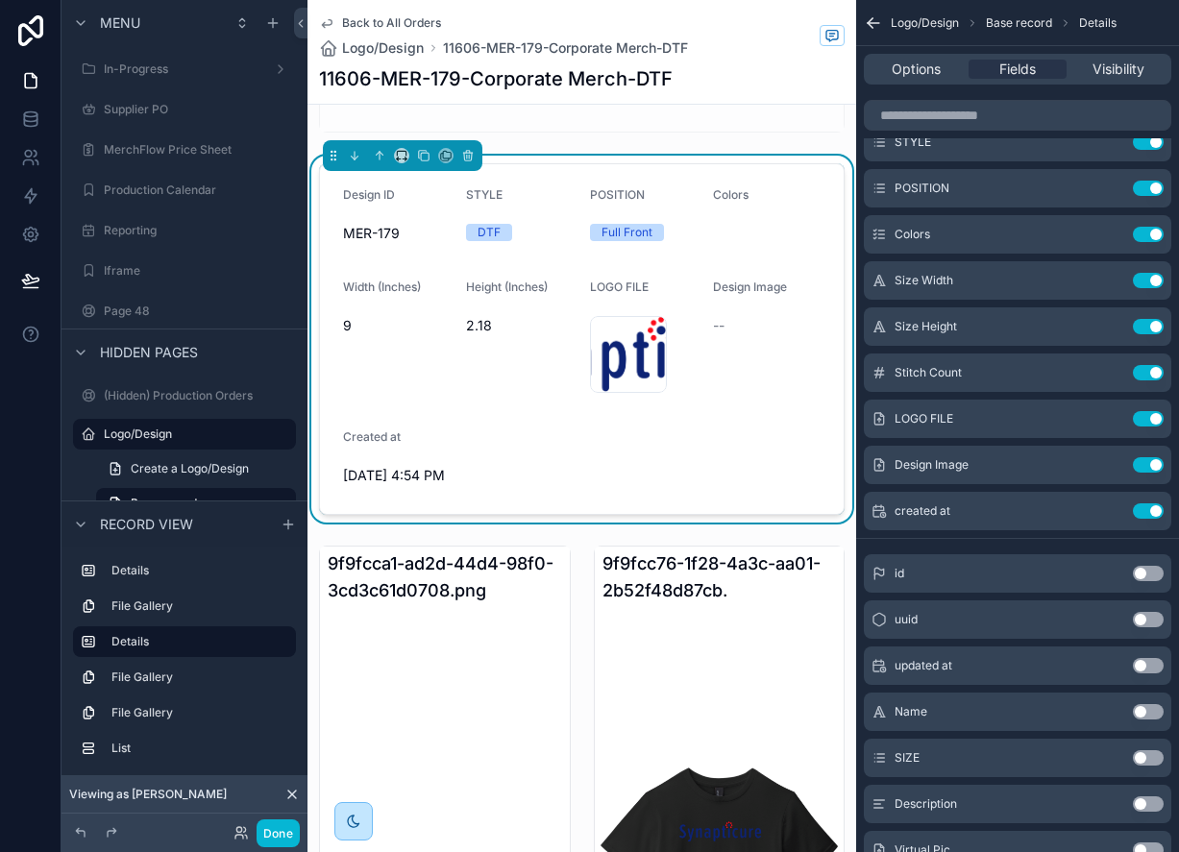
scroll to position [1322, 0]
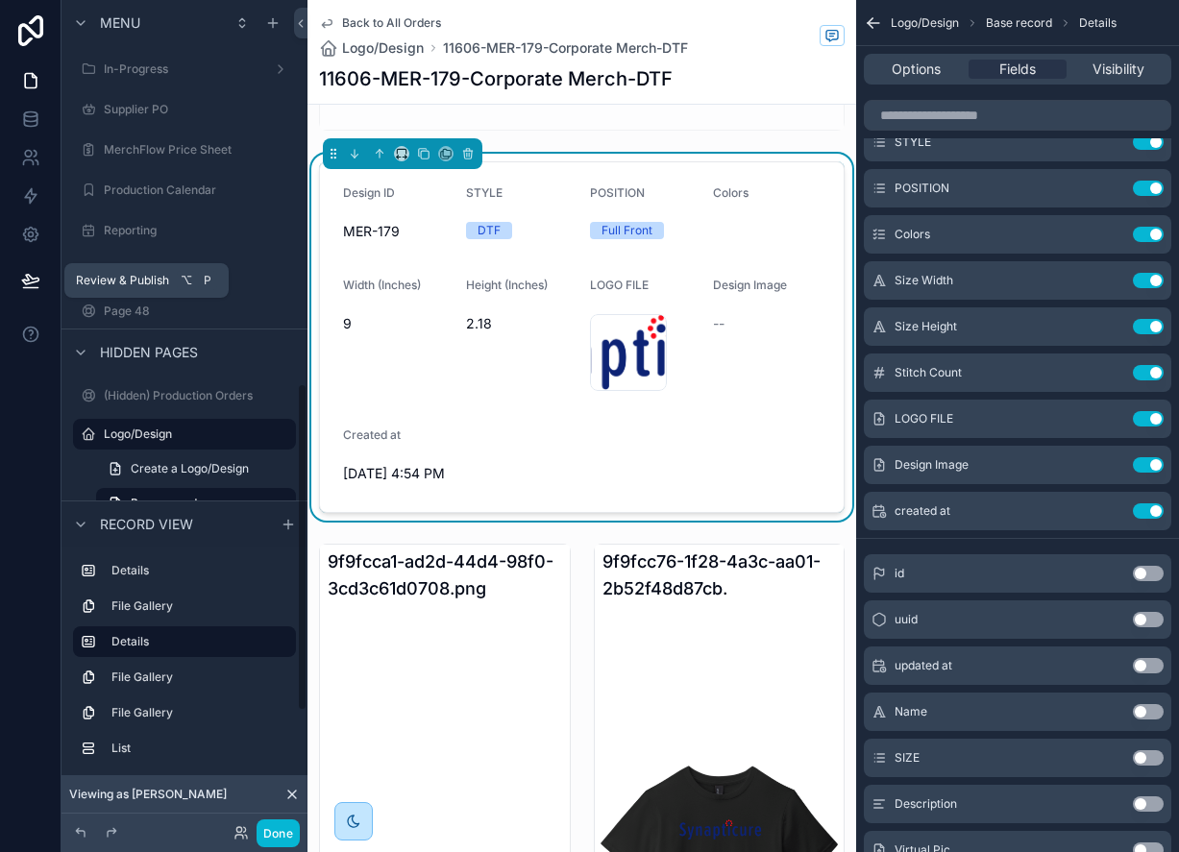
click at [35, 286] on icon at bounding box center [30, 280] width 19 height 19
